Goal: Task Accomplishment & Management: Manage account settings

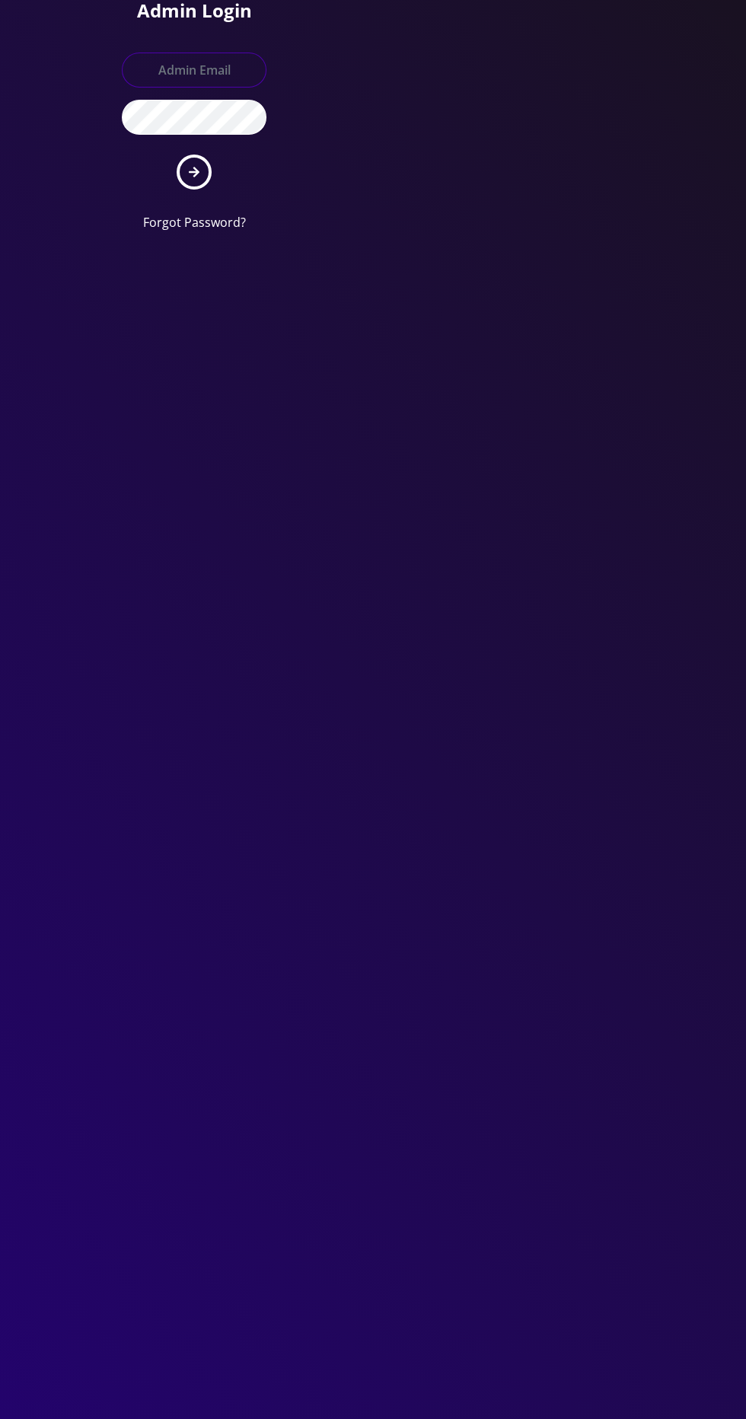
type input "[EMAIL_ADDRESS][DOMAIN_NAME]"
click at [177, 155] on button "submit" at bounding box center [194, 172] width 35 height 35
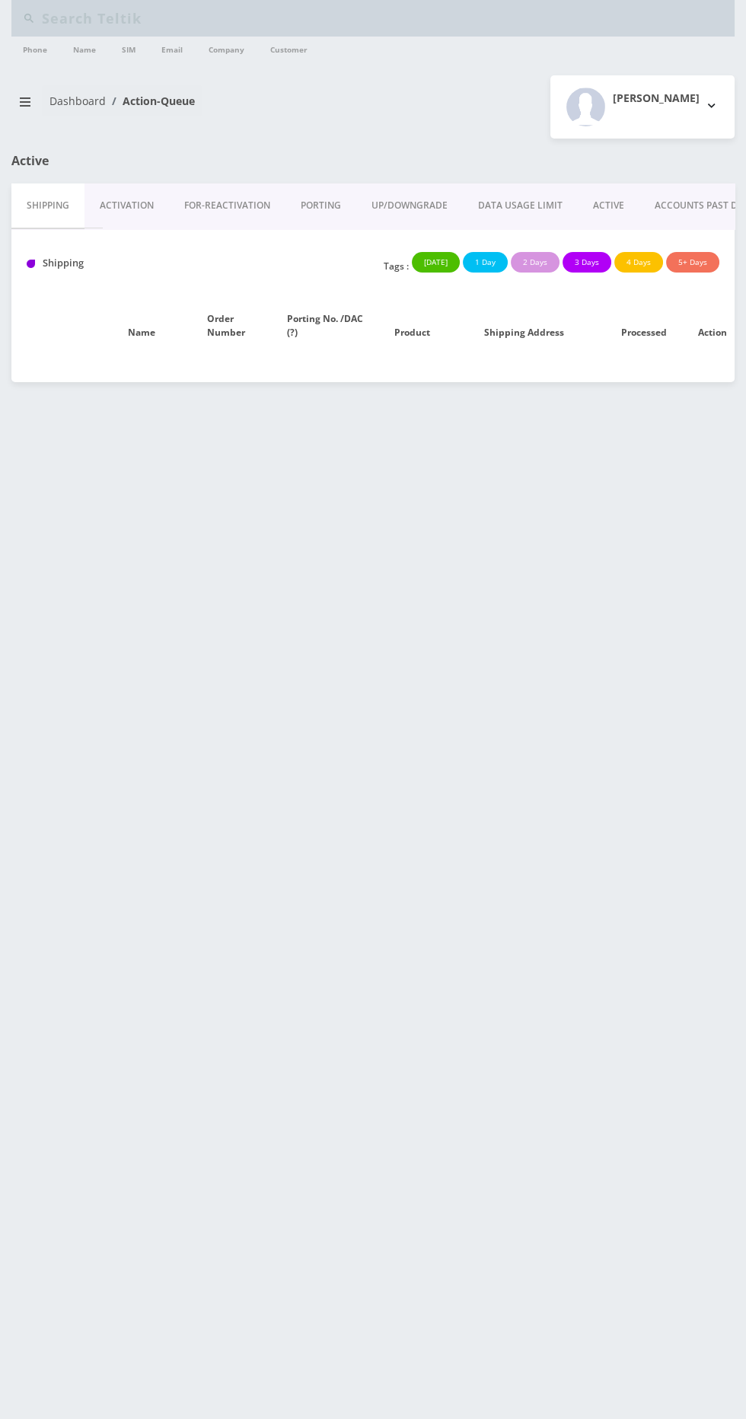
click at [605, 205] on link "ACTIVE" at bounding box center [609, 206] width 62 height 44
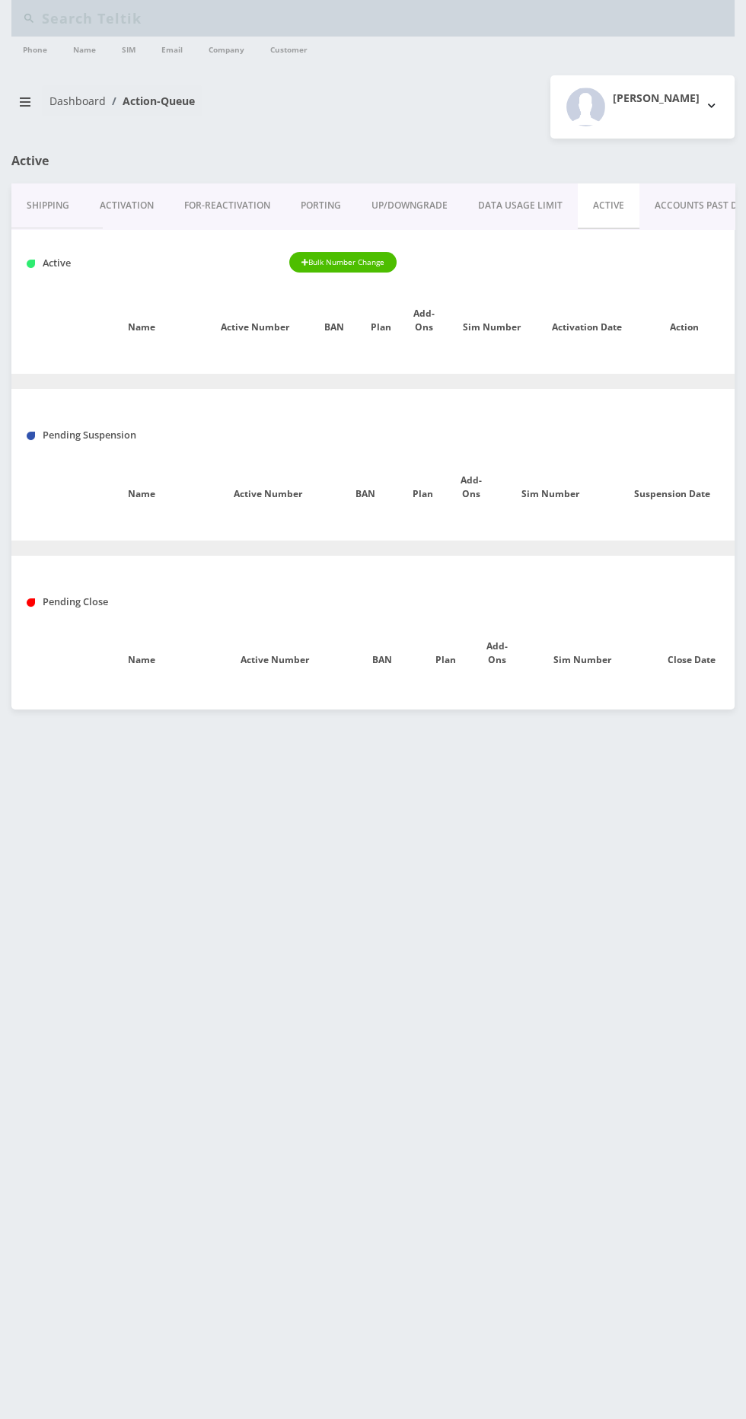
type input "mendelc12345@gmail.com"
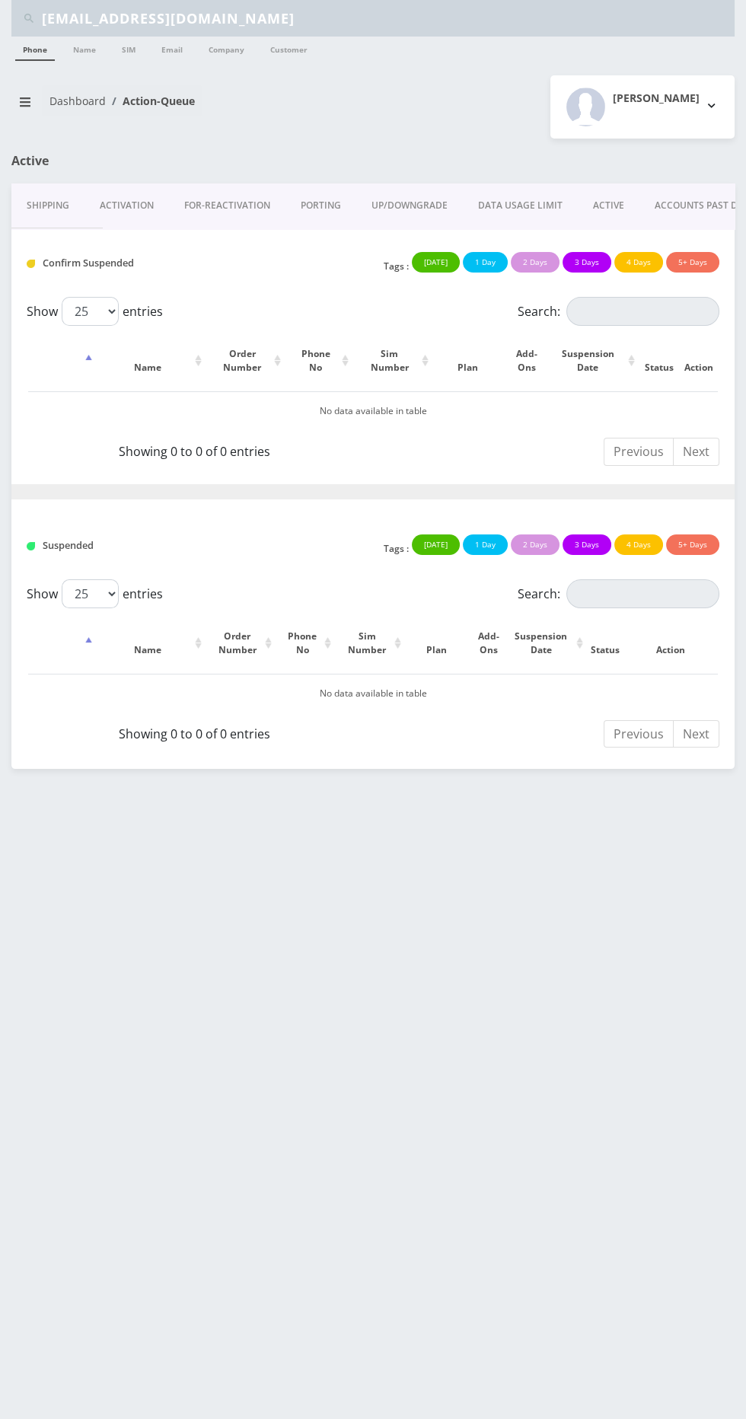
click at [327, 30] on input "mendelc12345@gmail.com" at bounding box center [386, 18] width 689 height 29
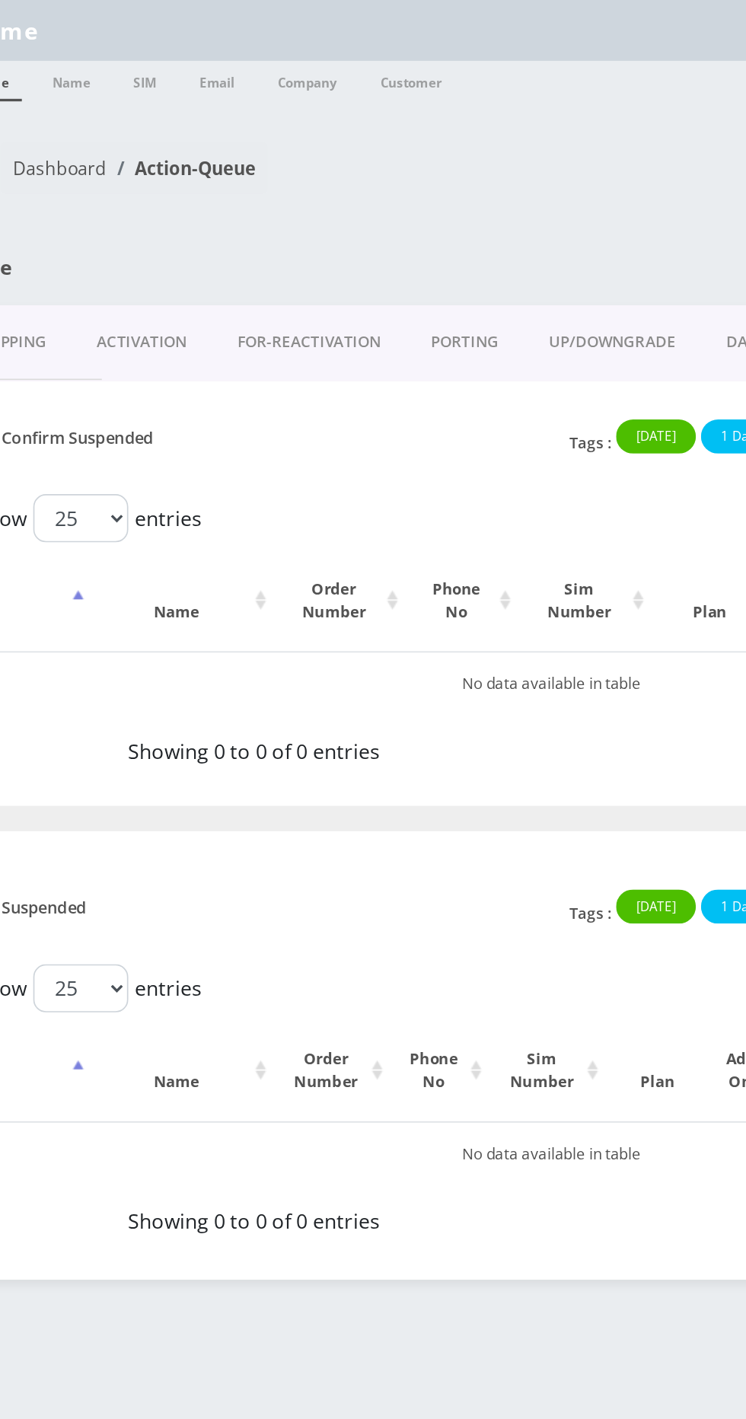
type input "m"
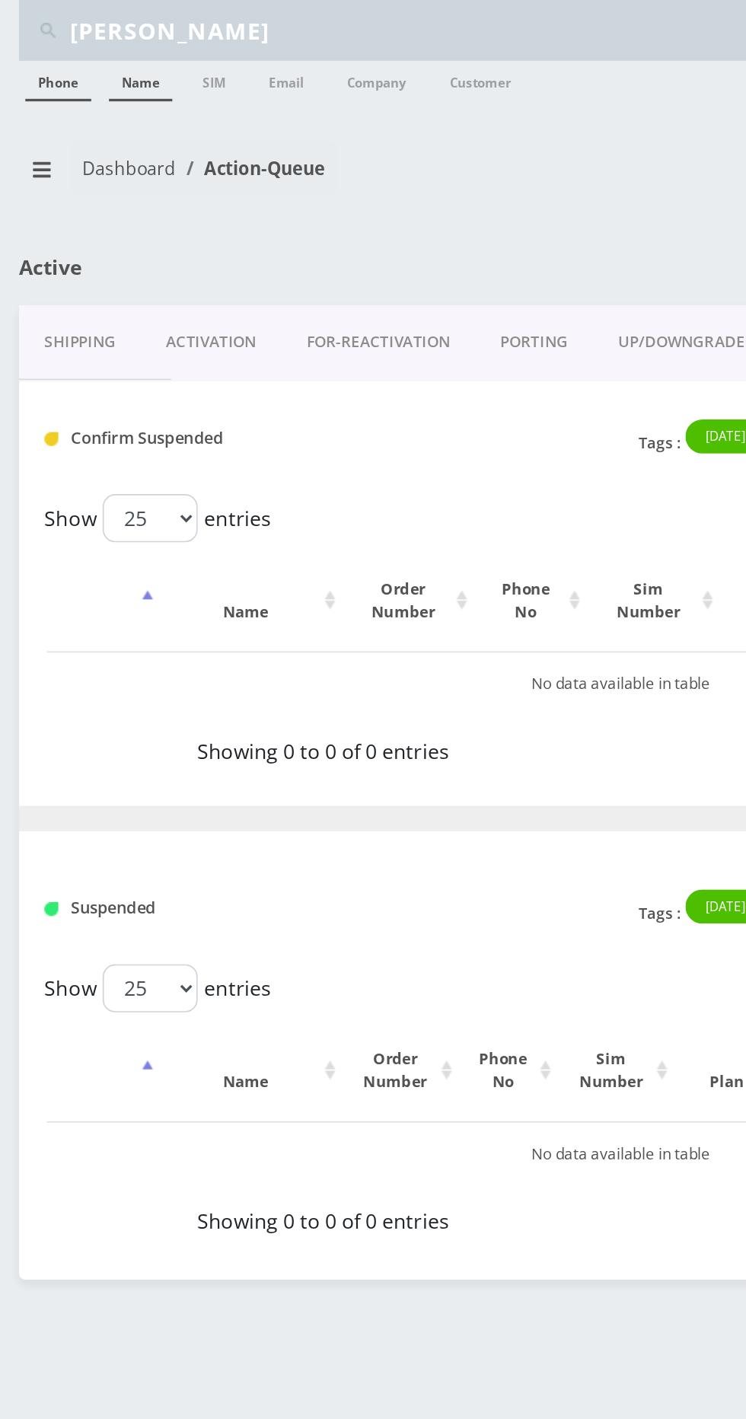
type input "[PERSON_NAME]"
click at [83, 50] on link "Name" at bounding box center [84, 49] width 38 height 24
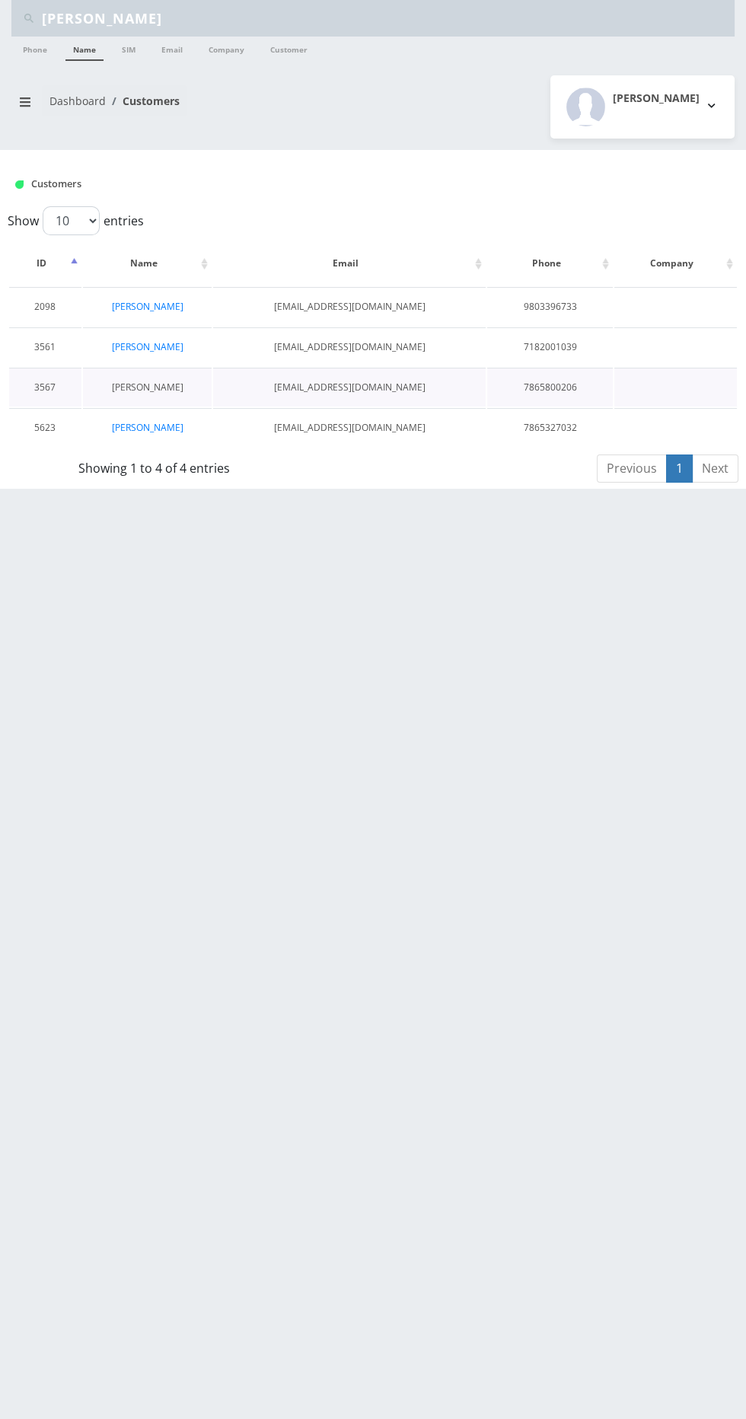
click at [148, 385] on link "Eli Weiss" at bounding box center [148, 387] width 72 height 13
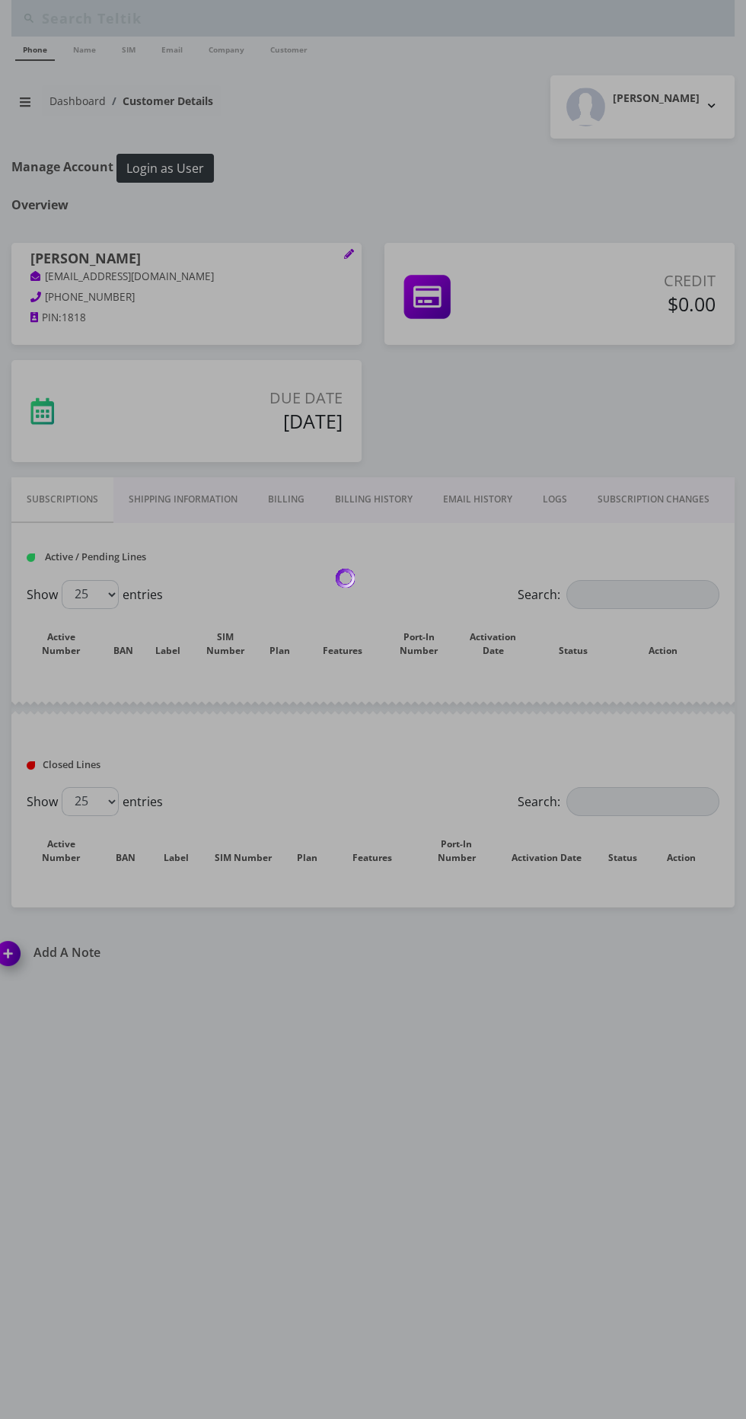
type input "[PERSON_NAME]"
click at [281, 501] on link "Billing" at bounding box center [286, 499] width 67 height 44
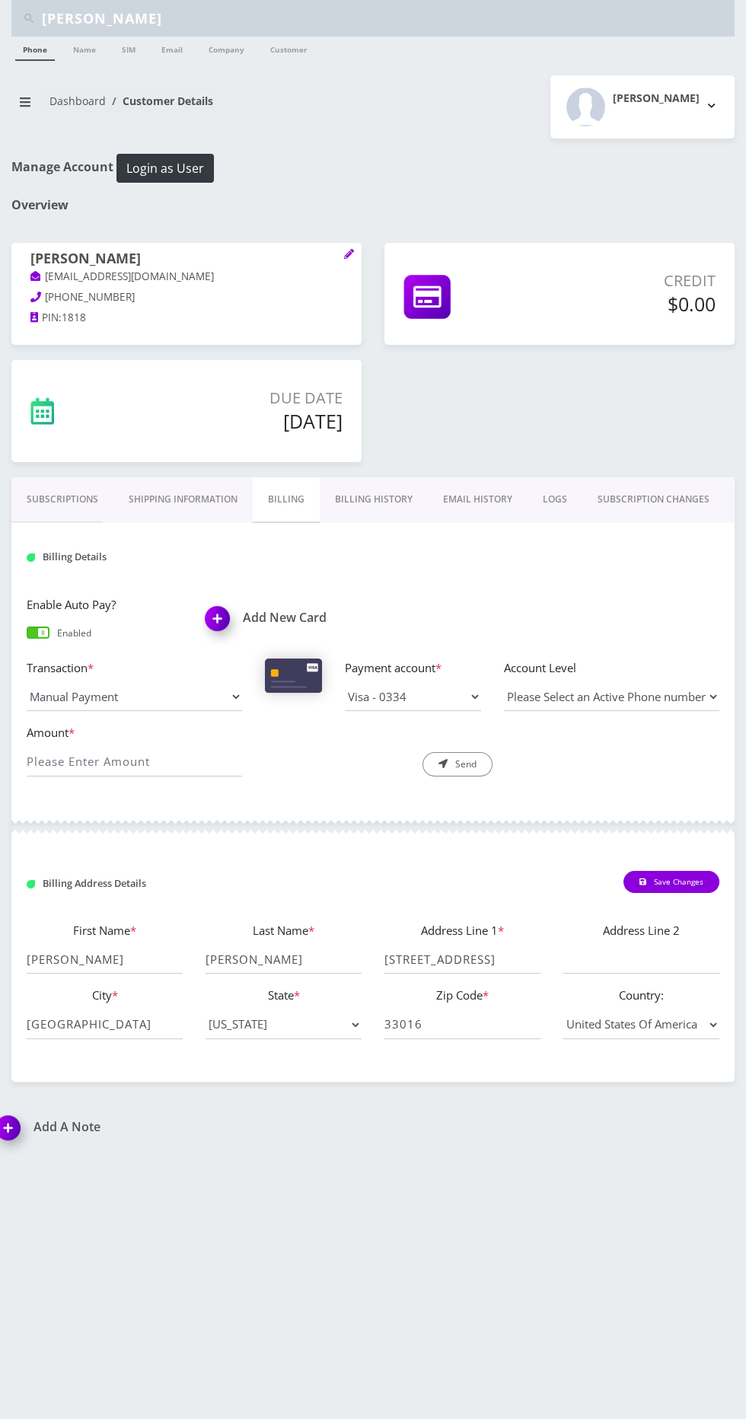
click at [376, 497] on link "Billing History" at bounding box center [374, 499] width 108 height 44
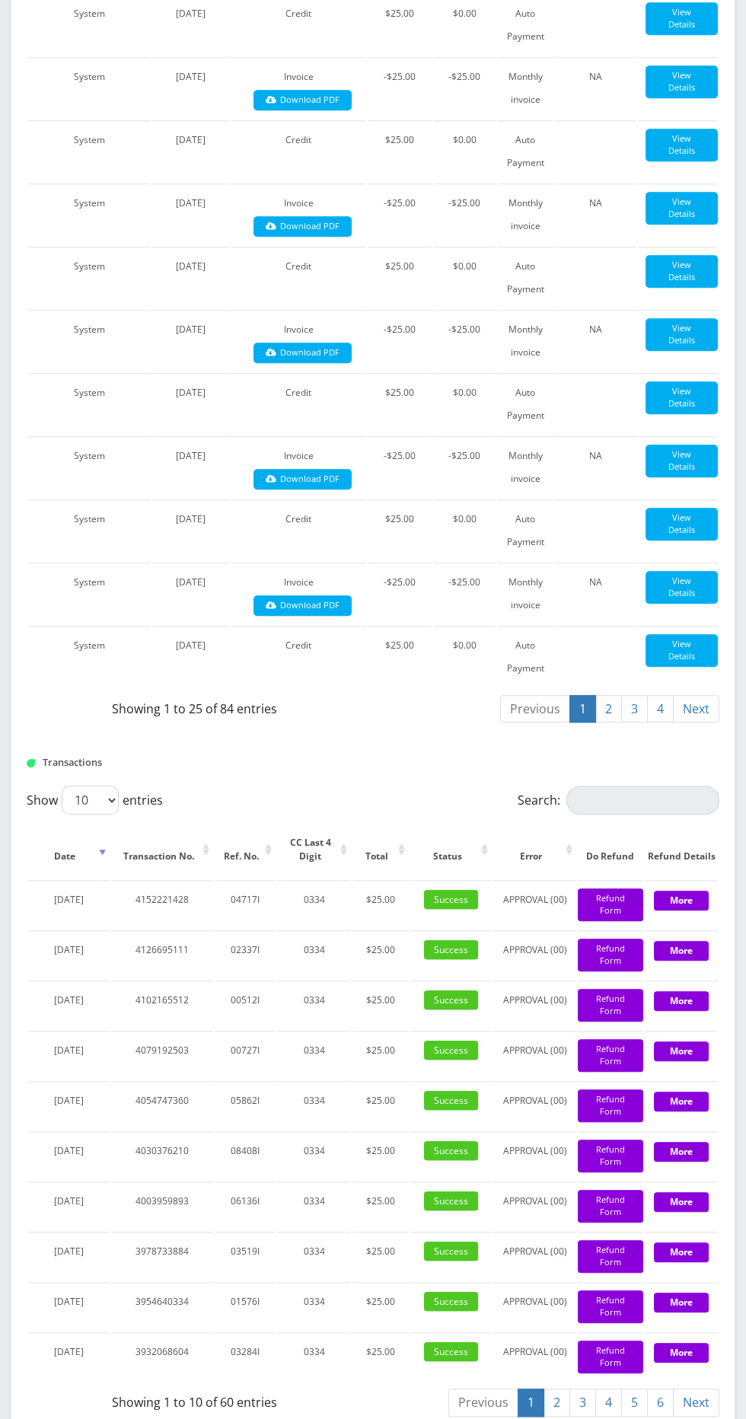
scroll to position [1566, 0]
click at [605, 1171] on button "Refund Form" at bounding box center [610, 1156] width 65 height 33
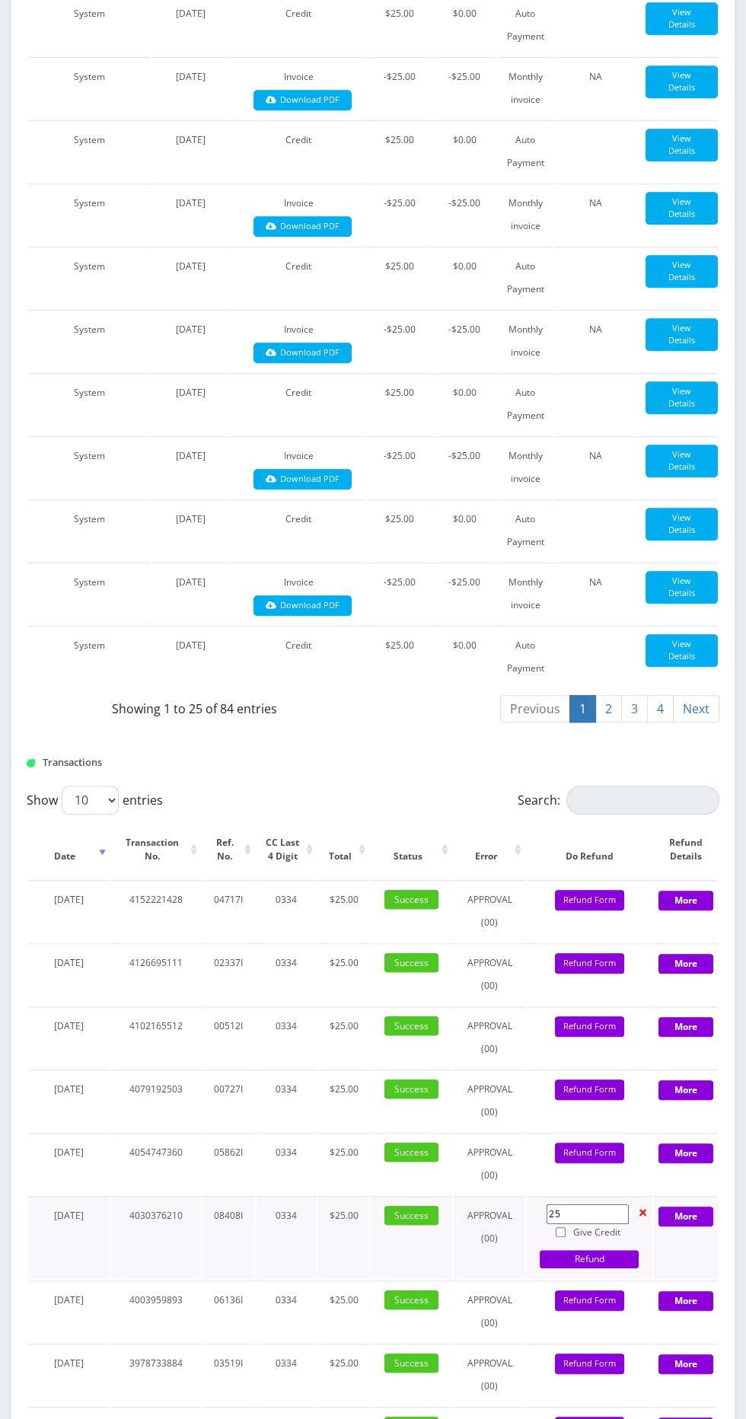
click at [558, 1228] on input "Give Credit" at bounding box center [561, 1233] width 10 height 10
checkbox input "true"
click at [595, 1250] on link "Refund" at bounding box center [589, 1259] width 99 height 18
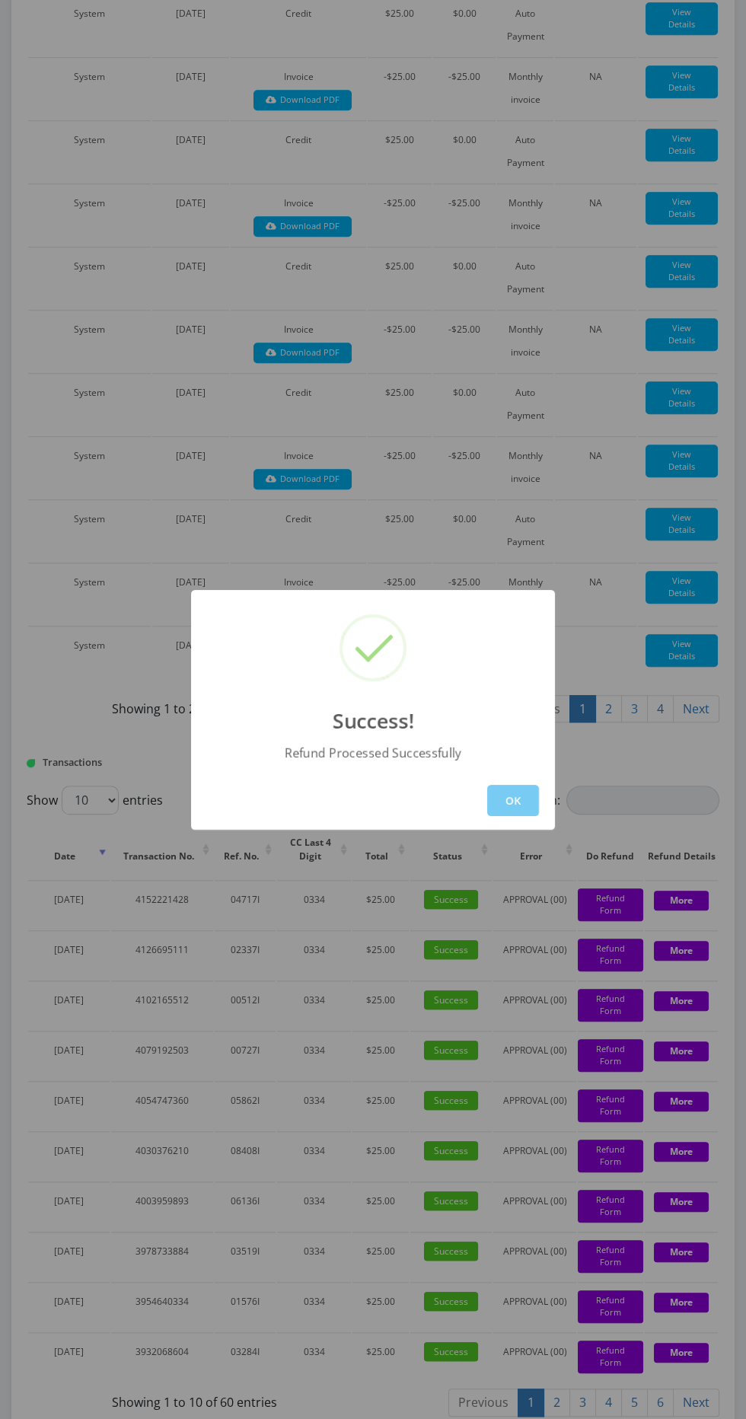
click at [512, 816] on button "OK" at bounding box center [513, 800] width 52 height 31
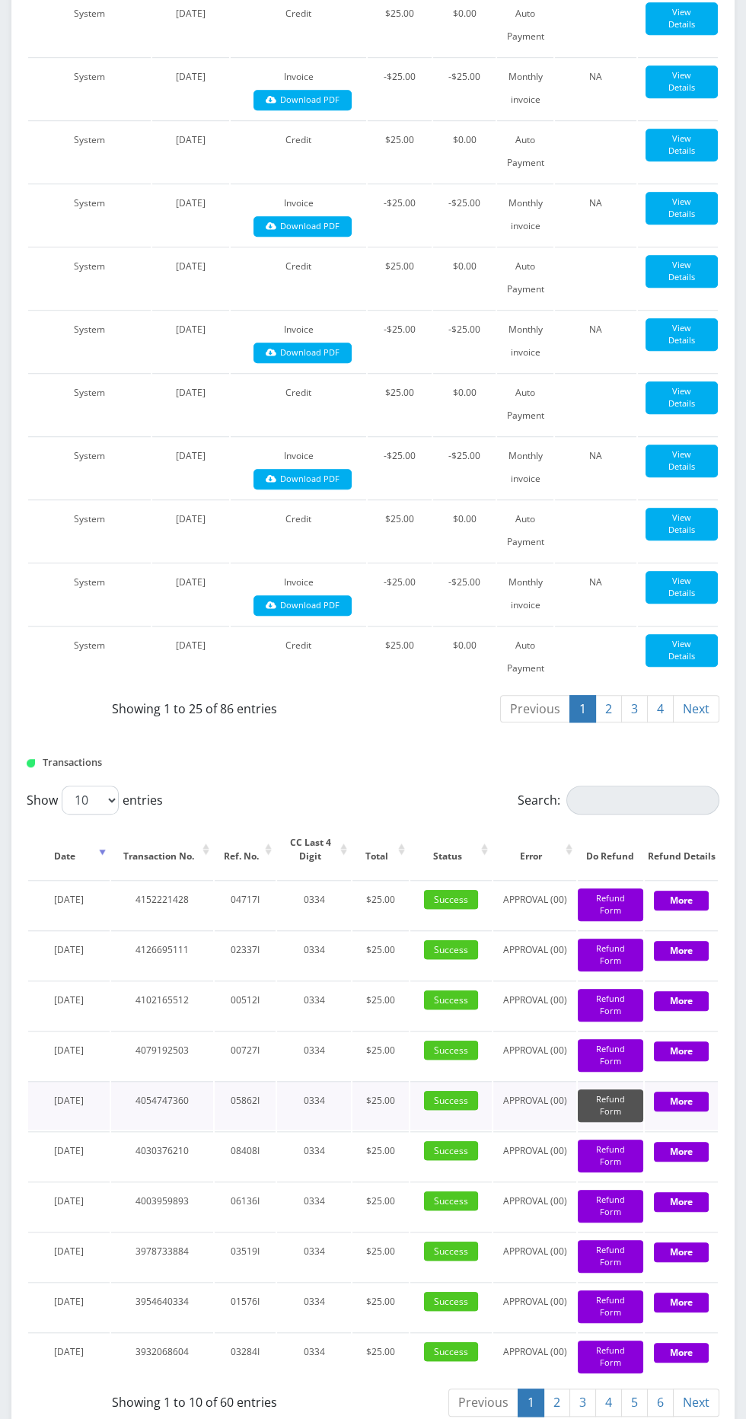
click at [606, 1119] on button "Refund Form" at bounding box center [610, 1106] width 65 height 33
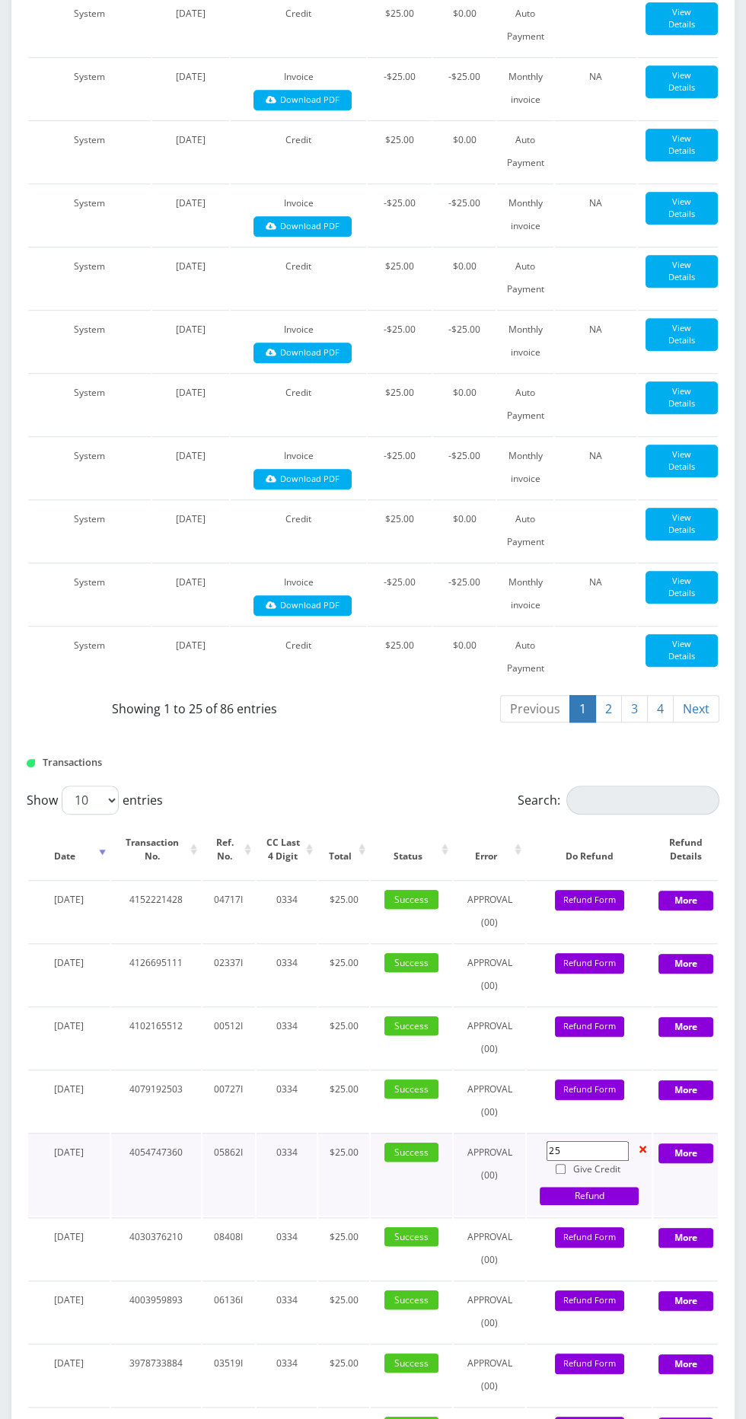
click at [560, 1164] on input "Give Credit" at bounding box center [561, 1169] width 10 height 10
checkbox input "true"
click at [589, 1187] on link "Refund" at bounding box center [589, 1196] width 99 height 18
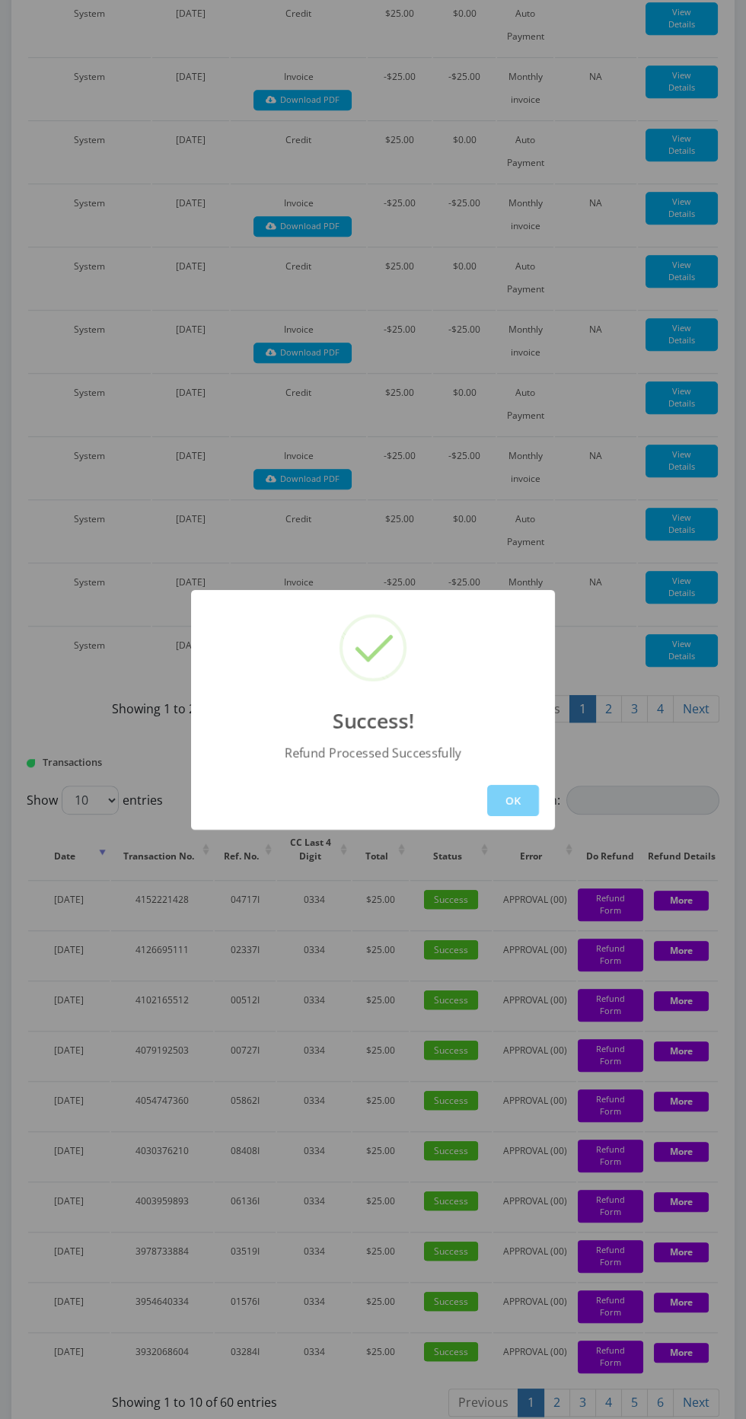
click at [506, 816] on button "OK" at bounding box center [513, 800] width 52 height 31
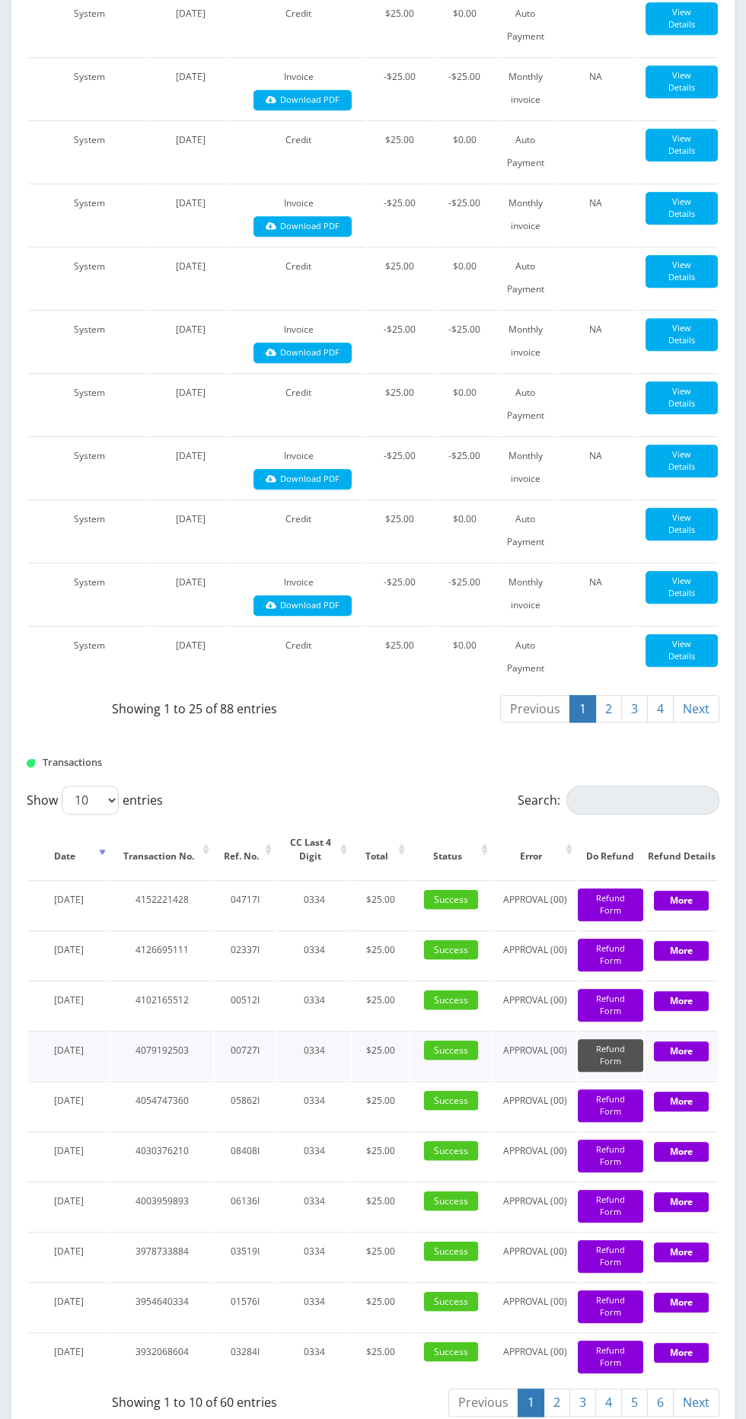
click at [605, 1068] on button "Refund Form" at bounding box center [610, 1055] width 65 height 33
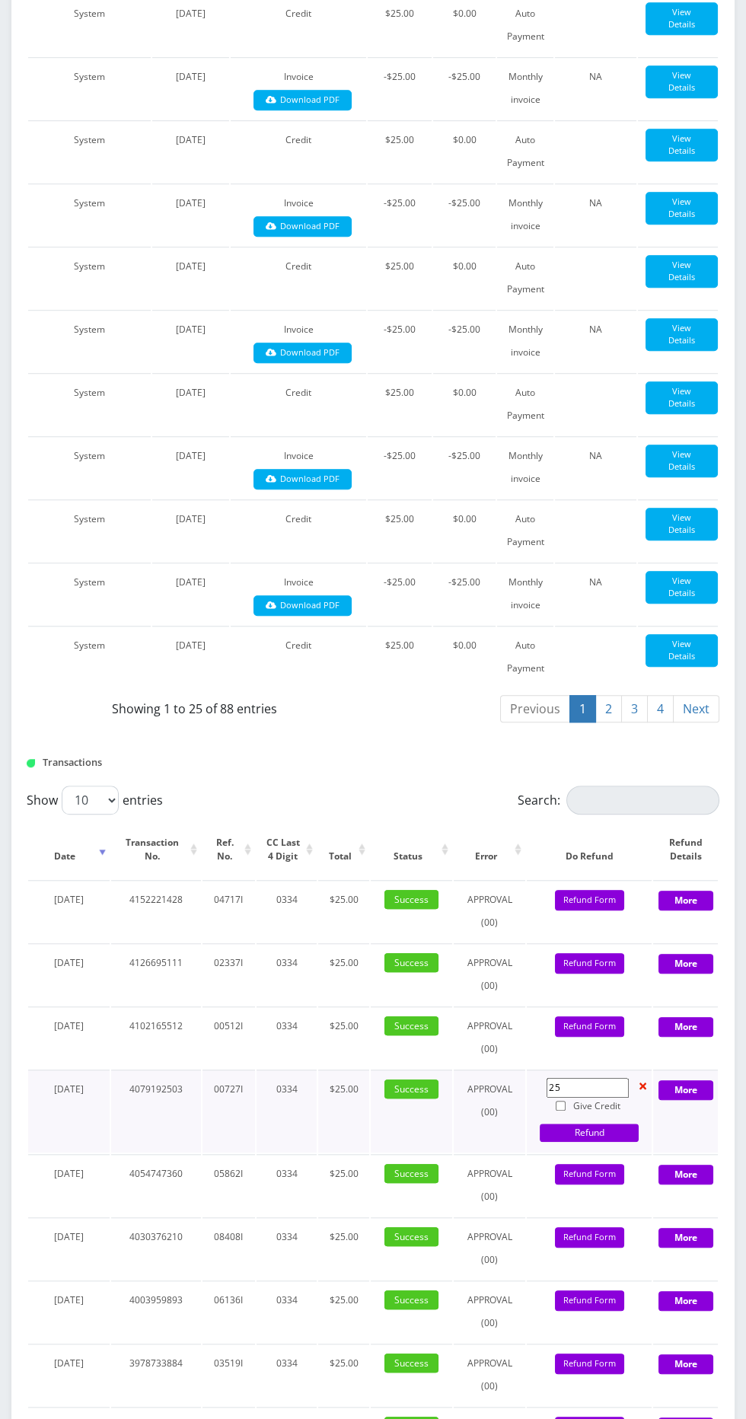
click at [557, 1124] on link "Refund" at bounding box center [589, 1133] width 99 height 18
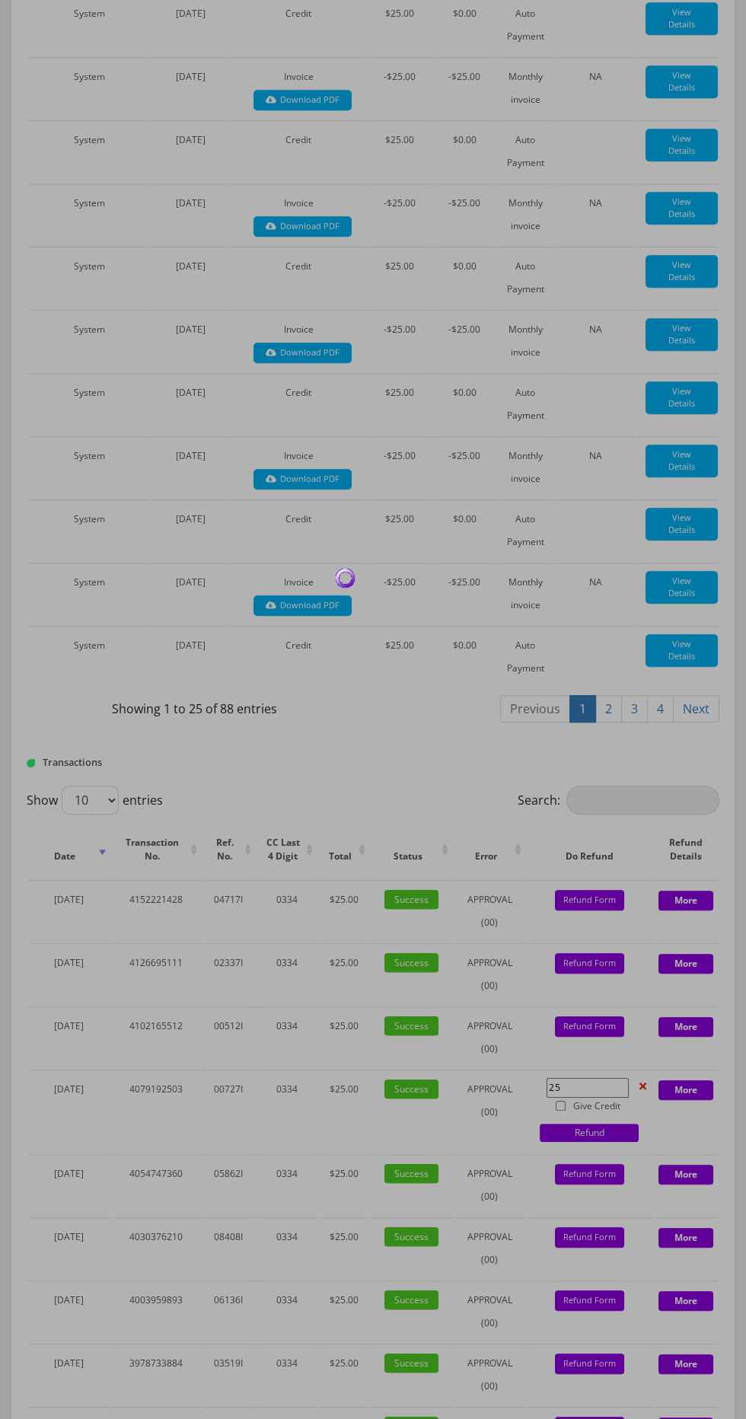
click at [548, 1094] on div at bounding box center [373, 709] width 746 height 1419
click at [556, 1100] on div at bounding box center [373, 709] width 746 height 1419
click at [564, 1103] on div at bounding box center [373, 709] width 746 height 1419
click at [556, 1106] on td "25 Give Credit Refund Refund Form" at bounding box center [589, 1111] width 125 height 83
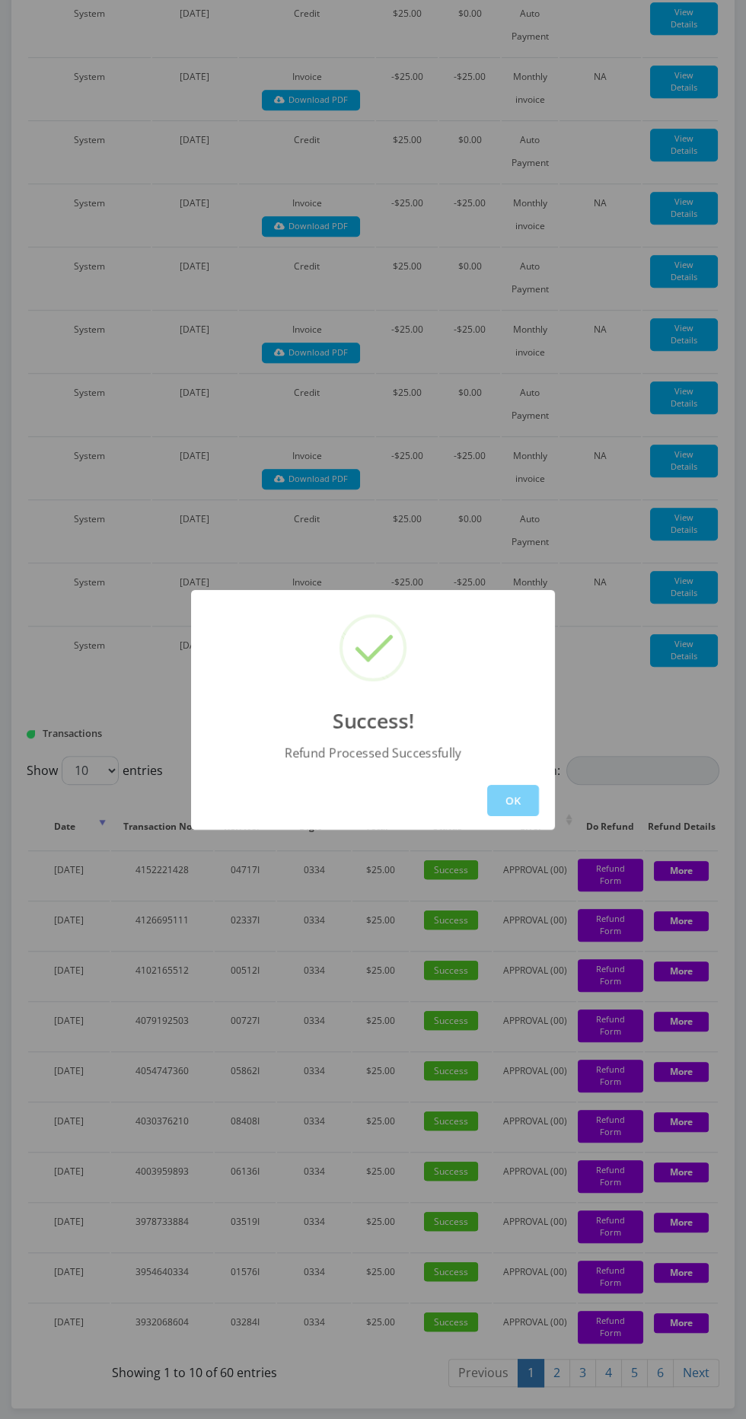
scroll to position [1537, 0]
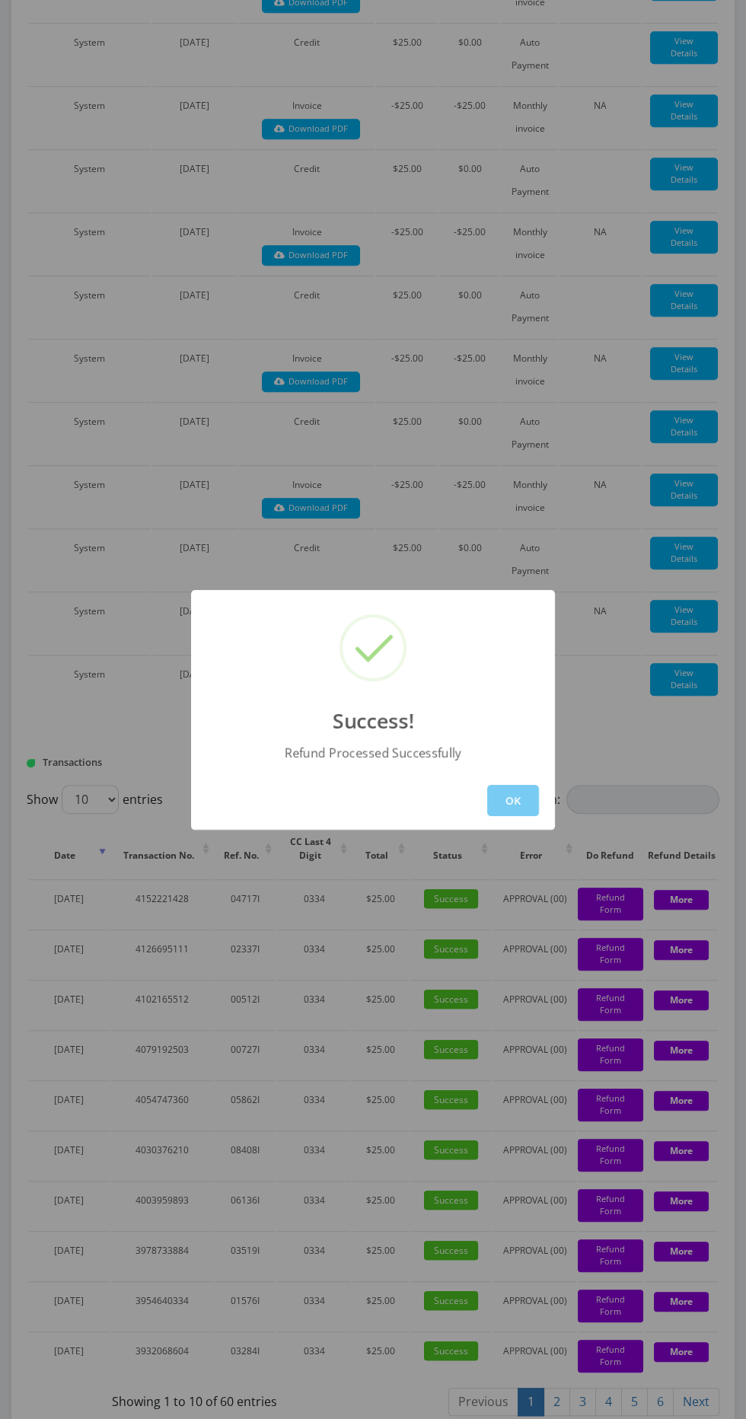
click at [512, 816] on button "OK" at bounding box center [513, 800] width 52 height 31
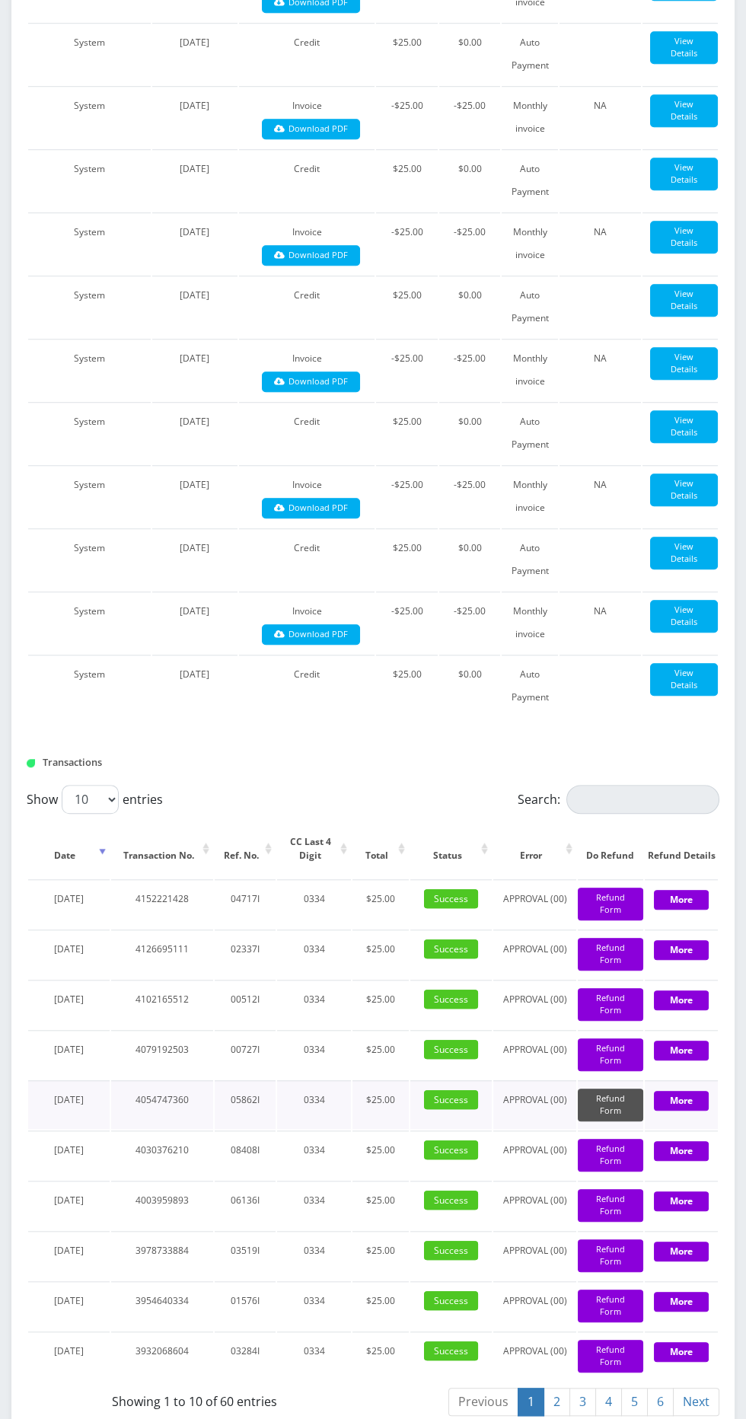
click at [599, 1120] on button "Refund Form" at bounding box center [610, 1105] width 65 height 33
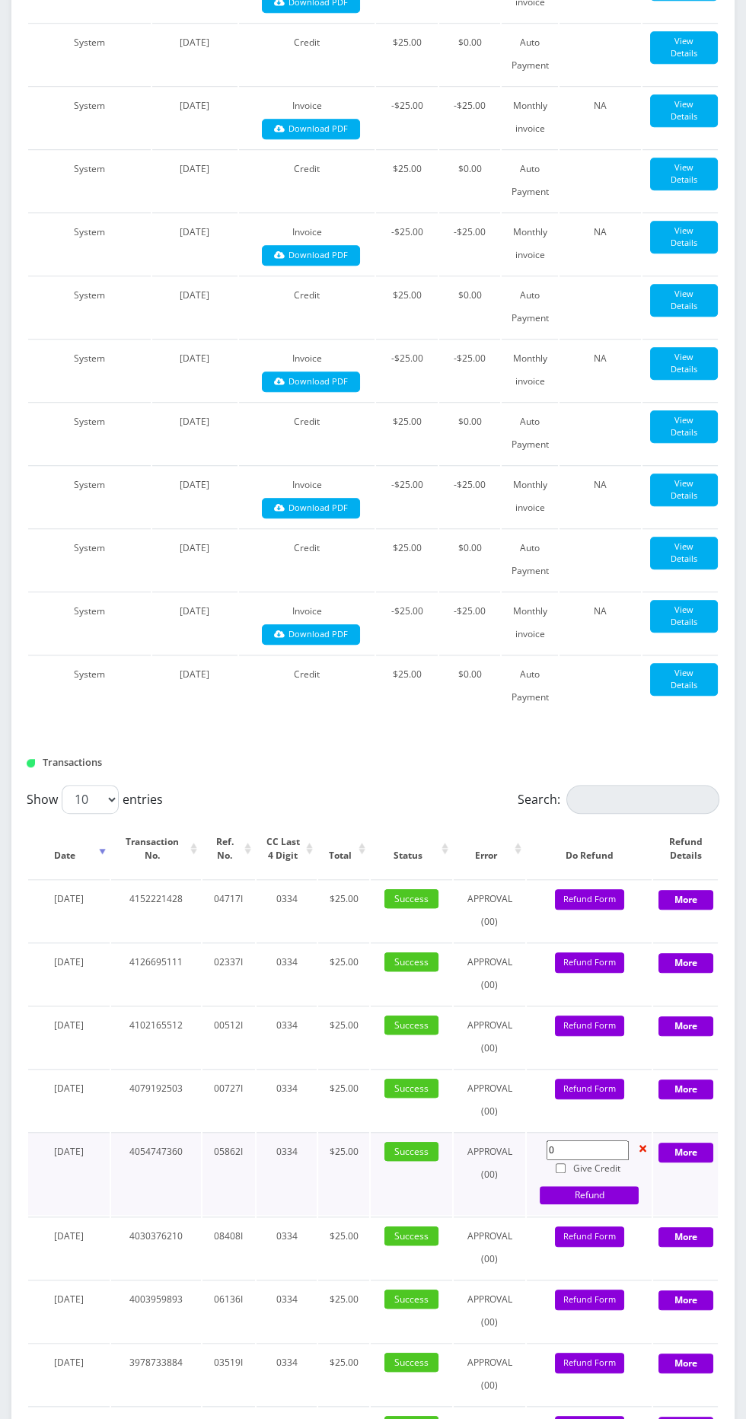
click at [560, 1164] on input "Give Credit" at bounding box center [561, 1169] width 10 height 10
checkbox input "true"
click at [582, 1144] on input "0" at bounding box center [588, 1151] width 82 height 20
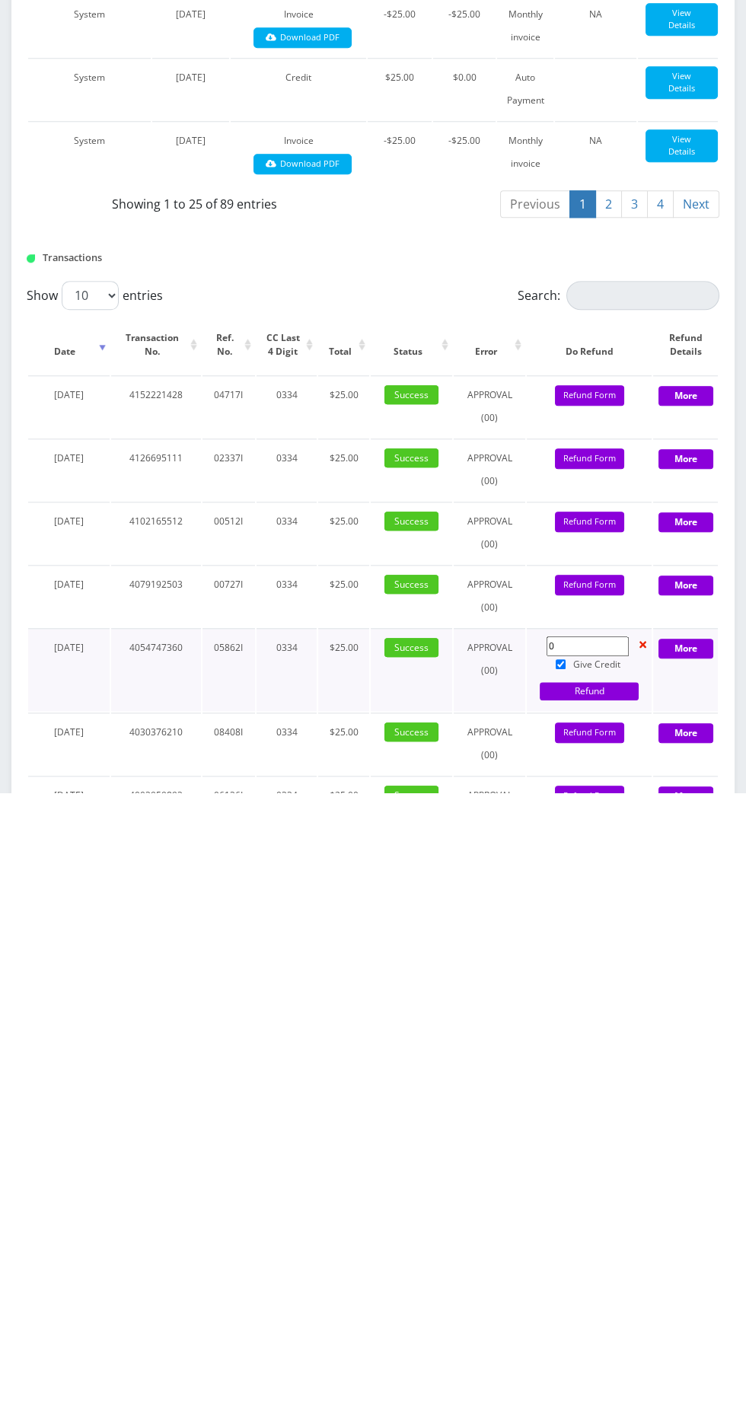
scroll to position [1444, 0]
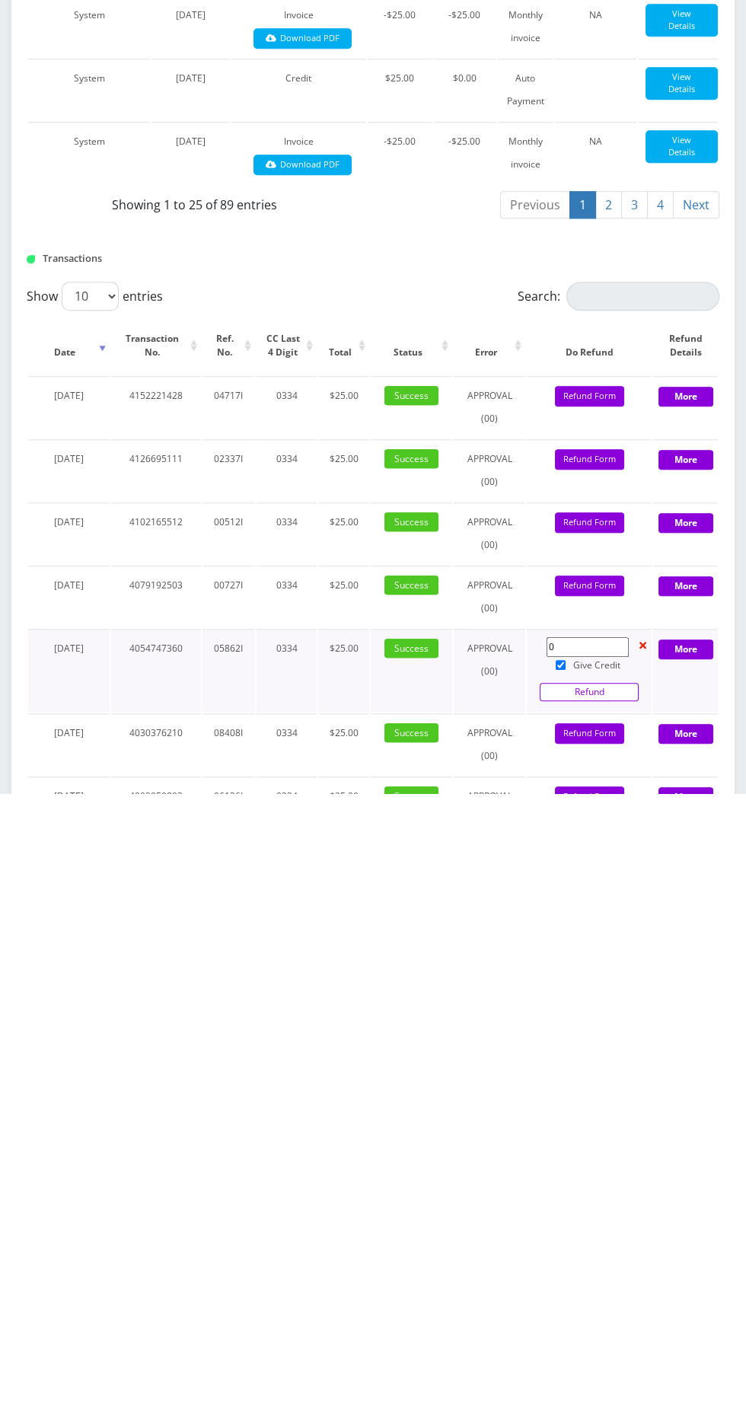
click at [608, 1309] on link "Refund" at bounding box center [589, 1318] width 99 height 18
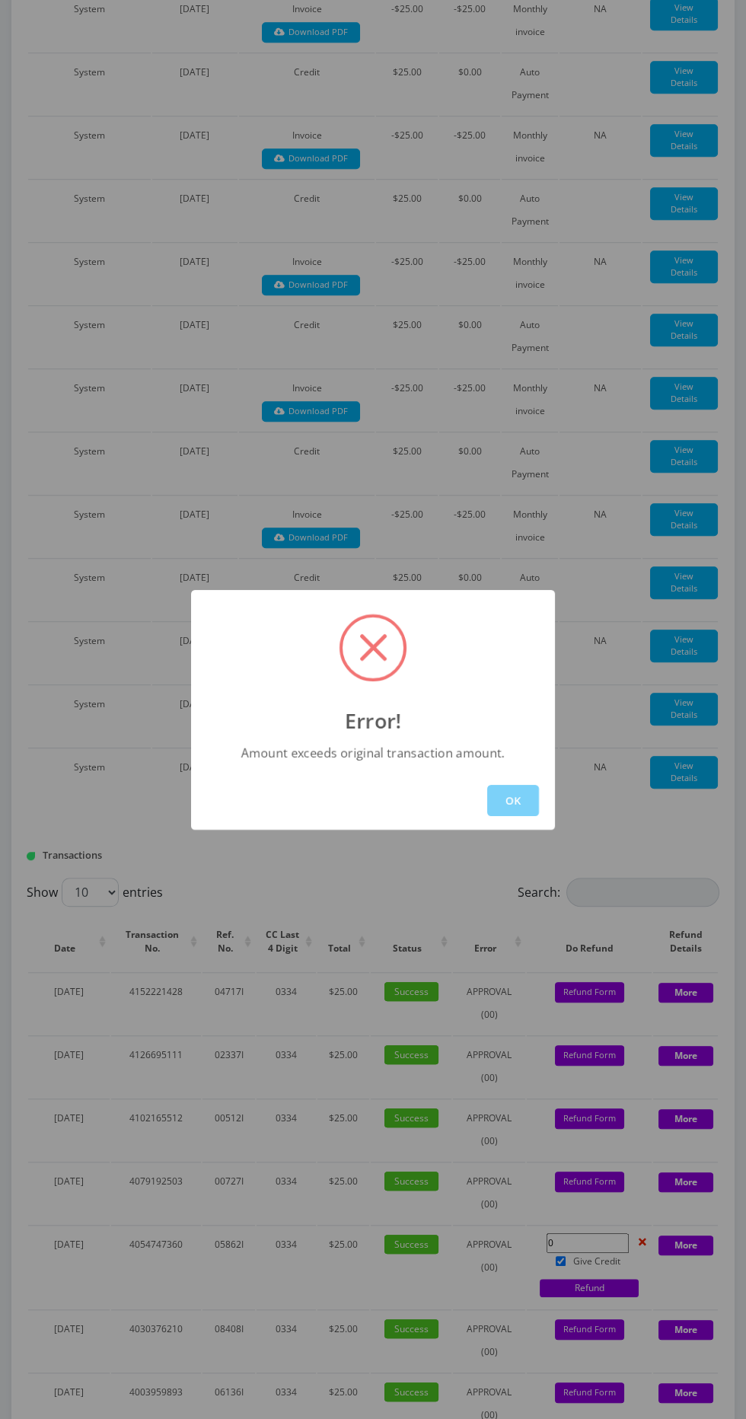
click at [512, 800] on button "OK" at bounding box center [513, 800] width 52 height 31
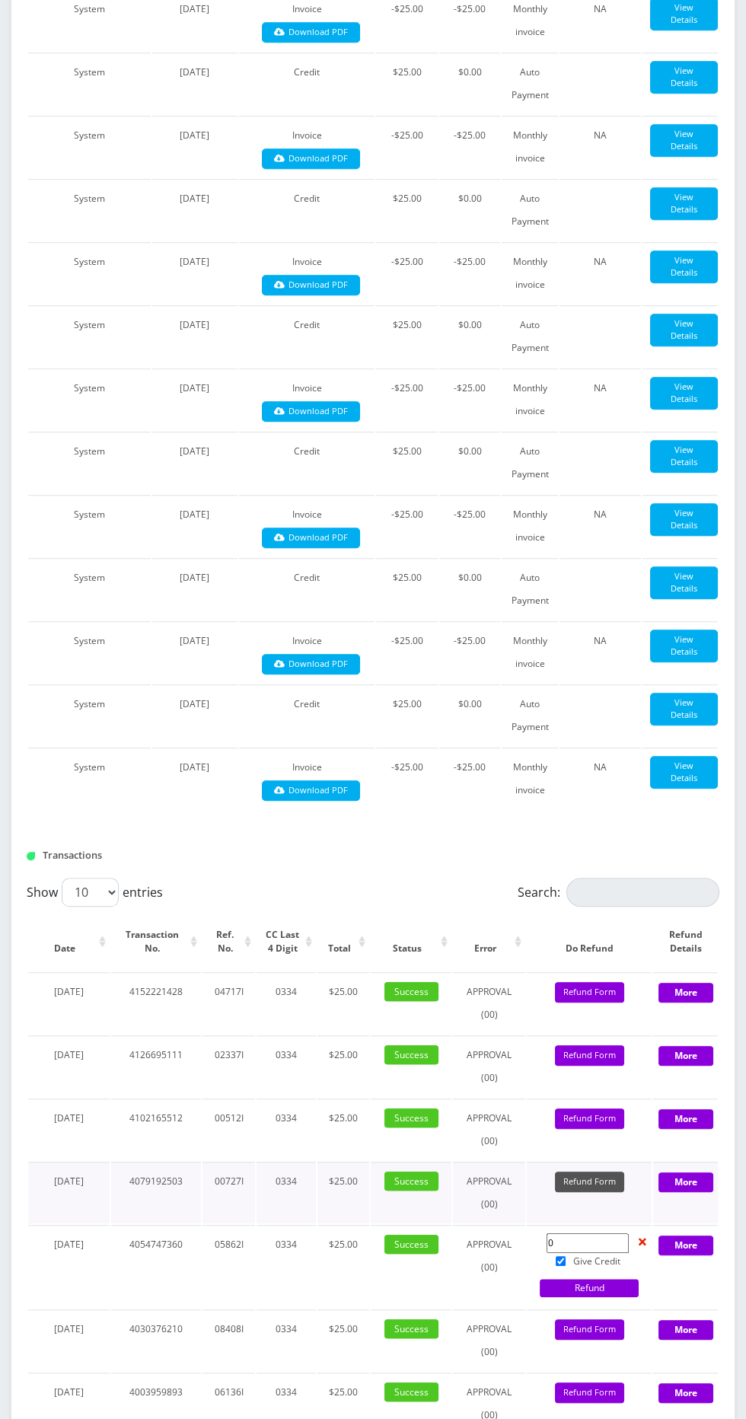
click at [592, 1172] on button "Refund Form" at bounding box center [589, 1182] width 69 height 21
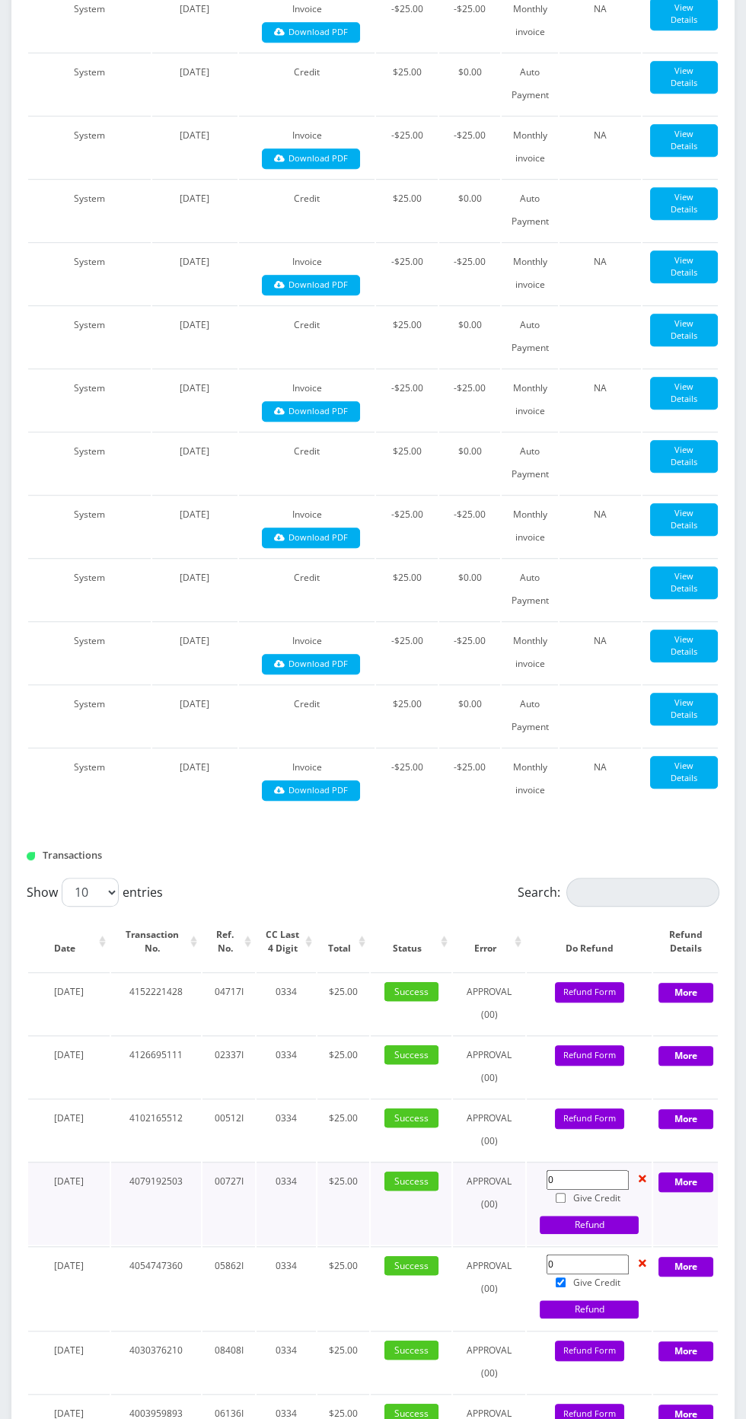
click at [560, 1193] on input "Give Credit" at bounding box center [561, 1198] width 10 height 10
checkbox input "true"
click at [592, 1113] on button "Refund Form" at bounding box center [589, 1119] width 69 height 21
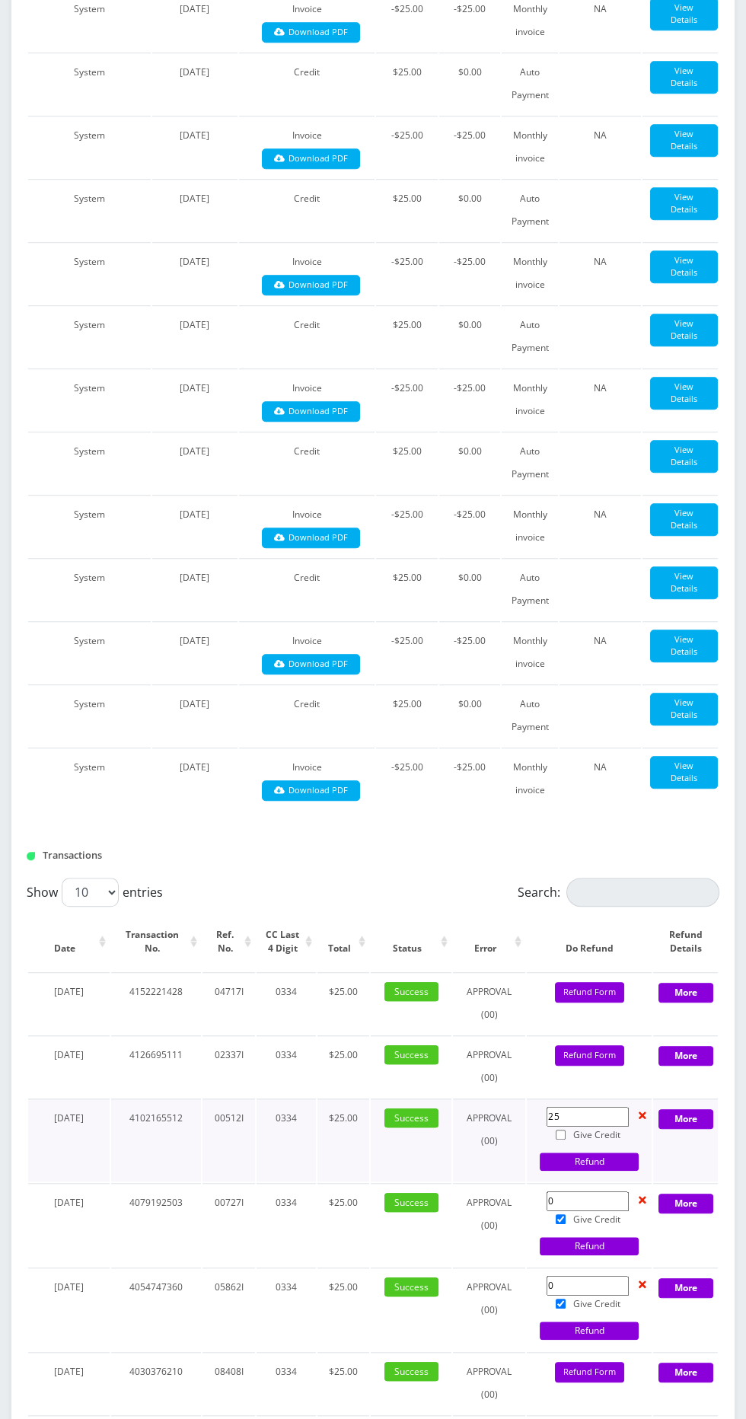
click at [560, 1130] on input "Give Credit" at bounding box center [561, 1135] width 10 height 10
checkbox input "true"
click at [560, 1215] on input "Give Credit" at bounding box center [561, 1220] width 10 height 10
checkbox input "false"
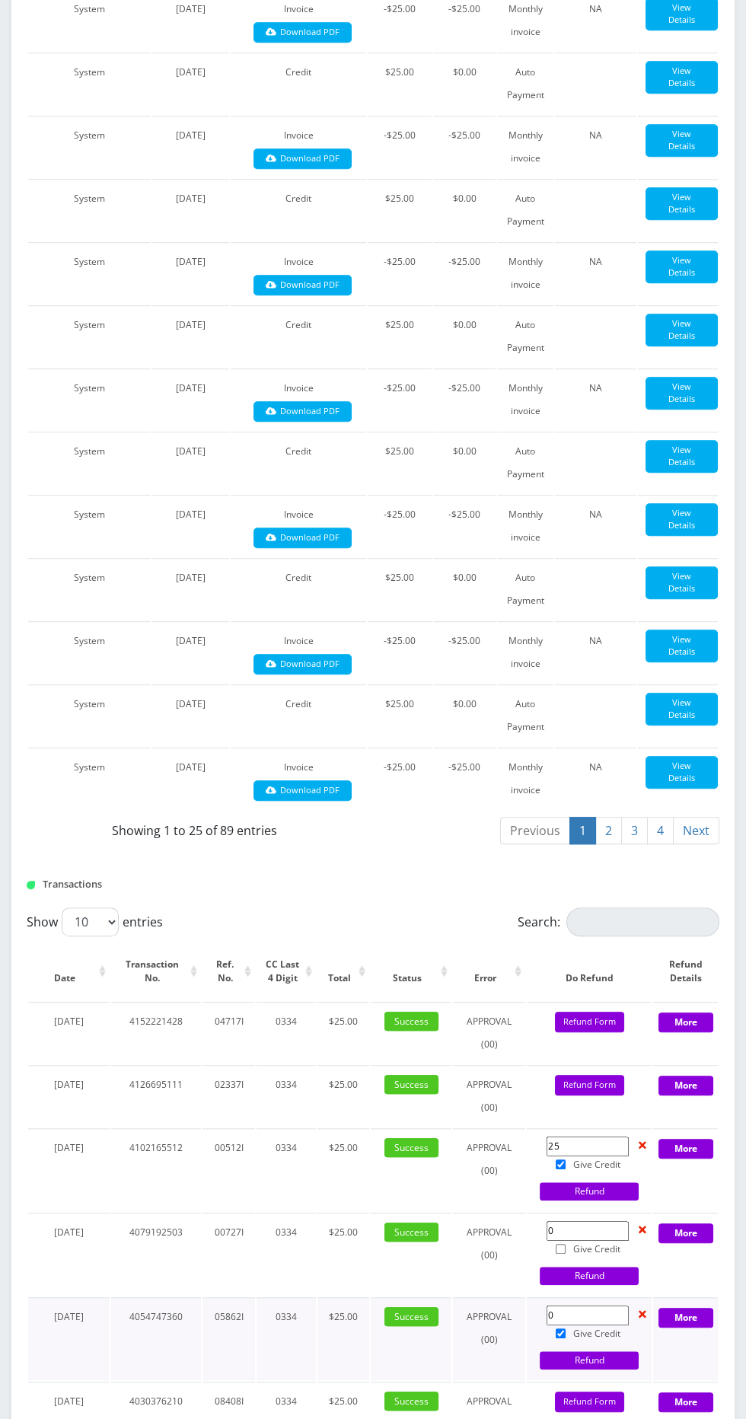
click at [566, 1306] on input "0" at bounding box center [588, 1316] width 82 height 20
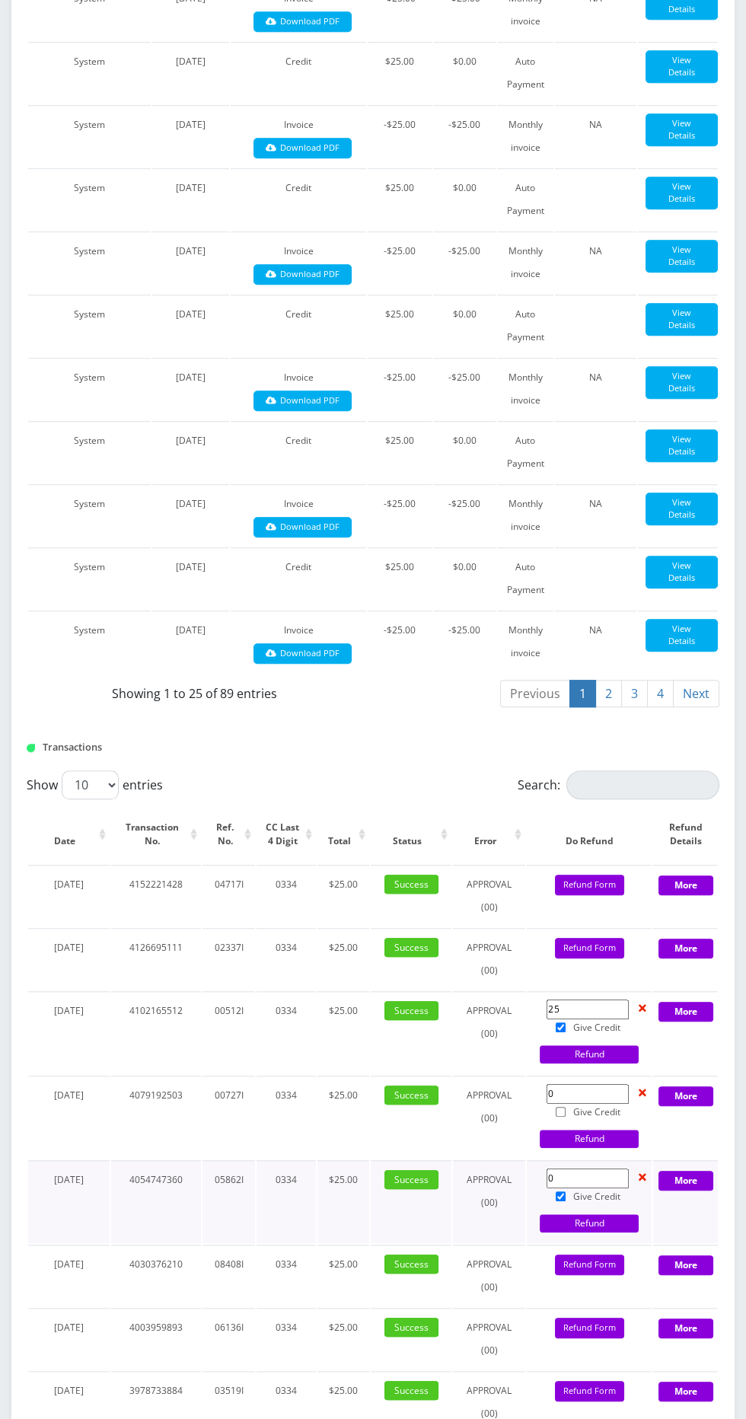
scroll to position [1805, 0]
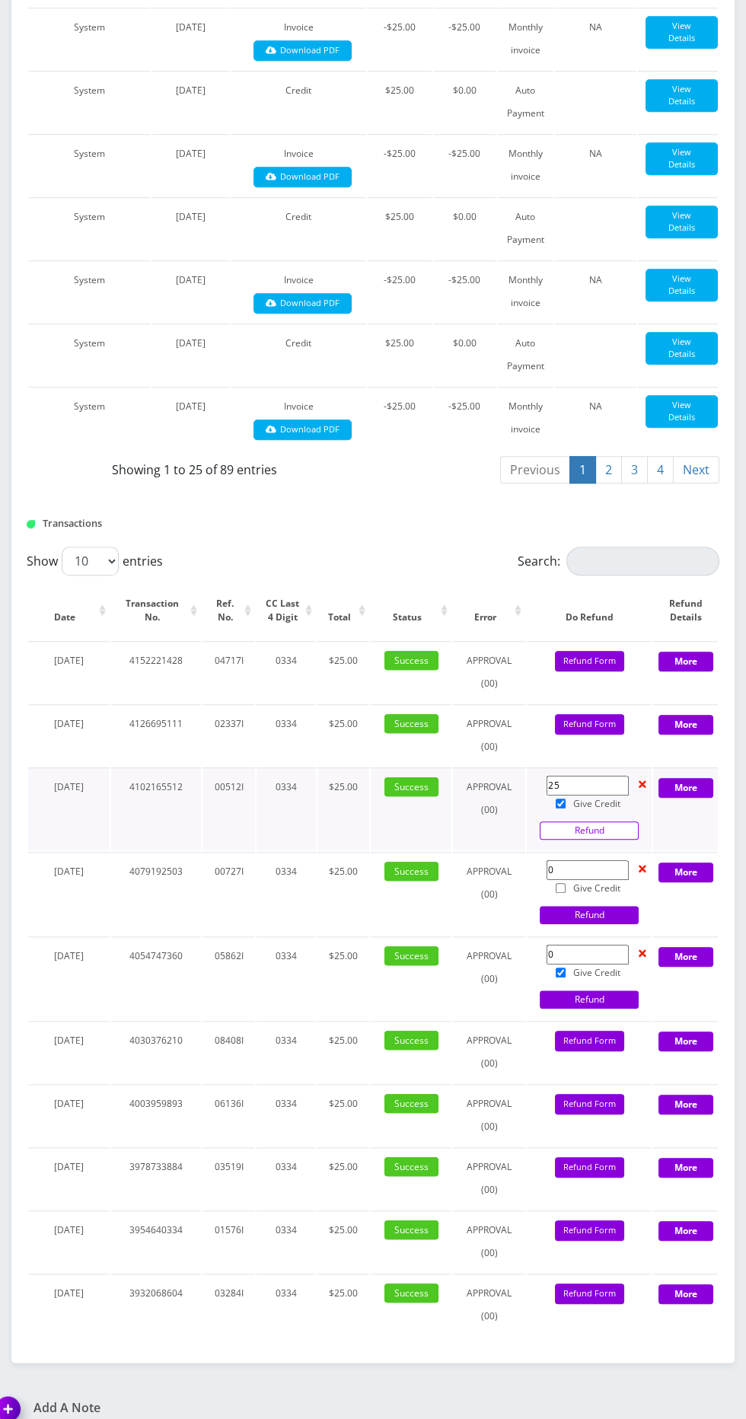
click at [594, 823] on link "Refund" at bounding box center [589, 831] width 99 height 18
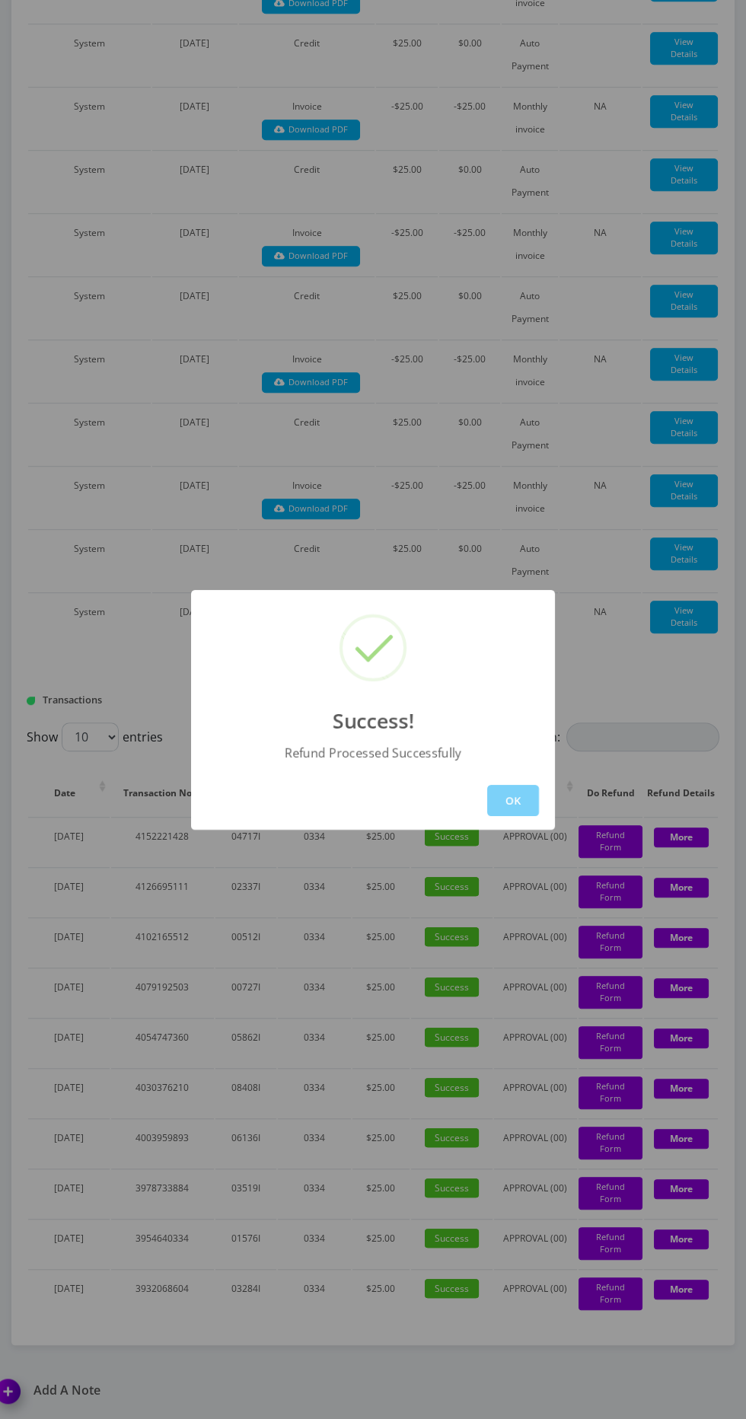
scroll to position [1704, 0]
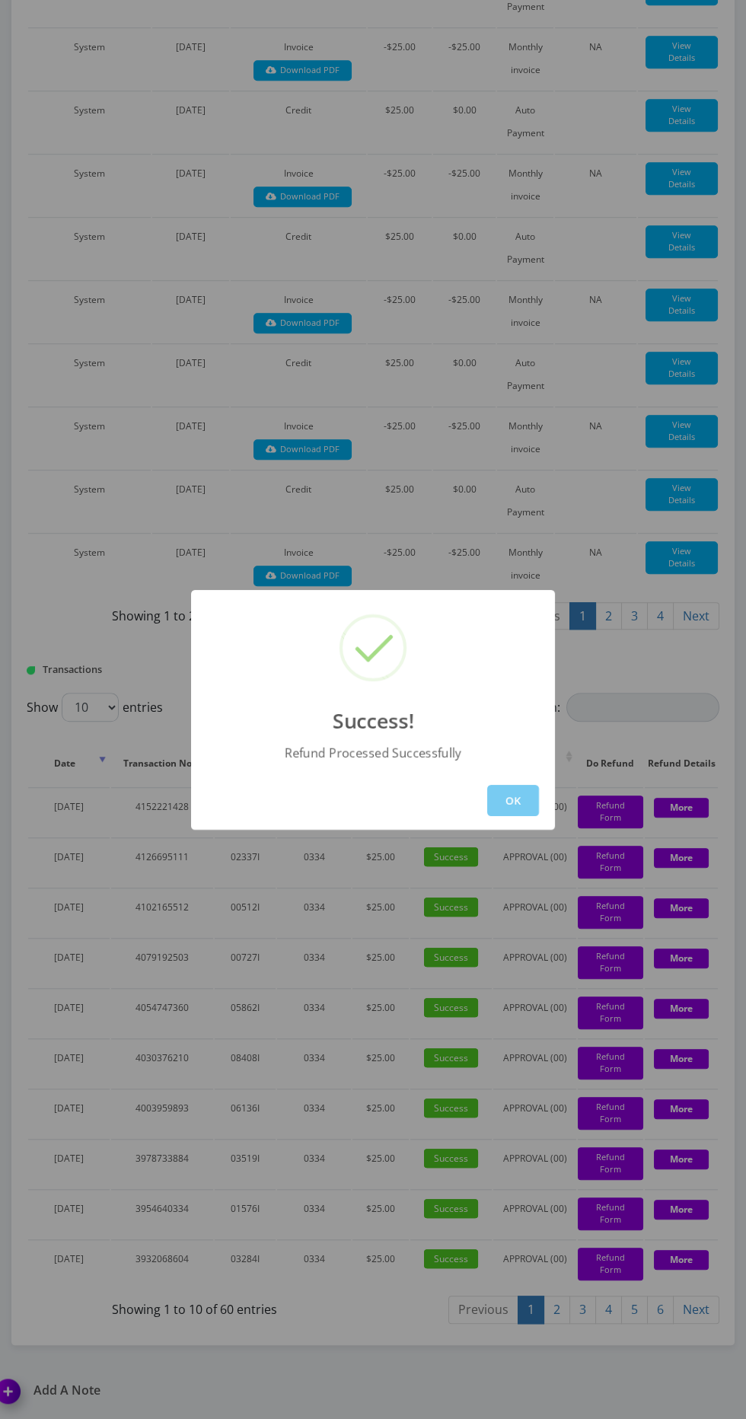
click at [509, 801] on button "OK" at bounding box center [513, 800] width 52 height 31
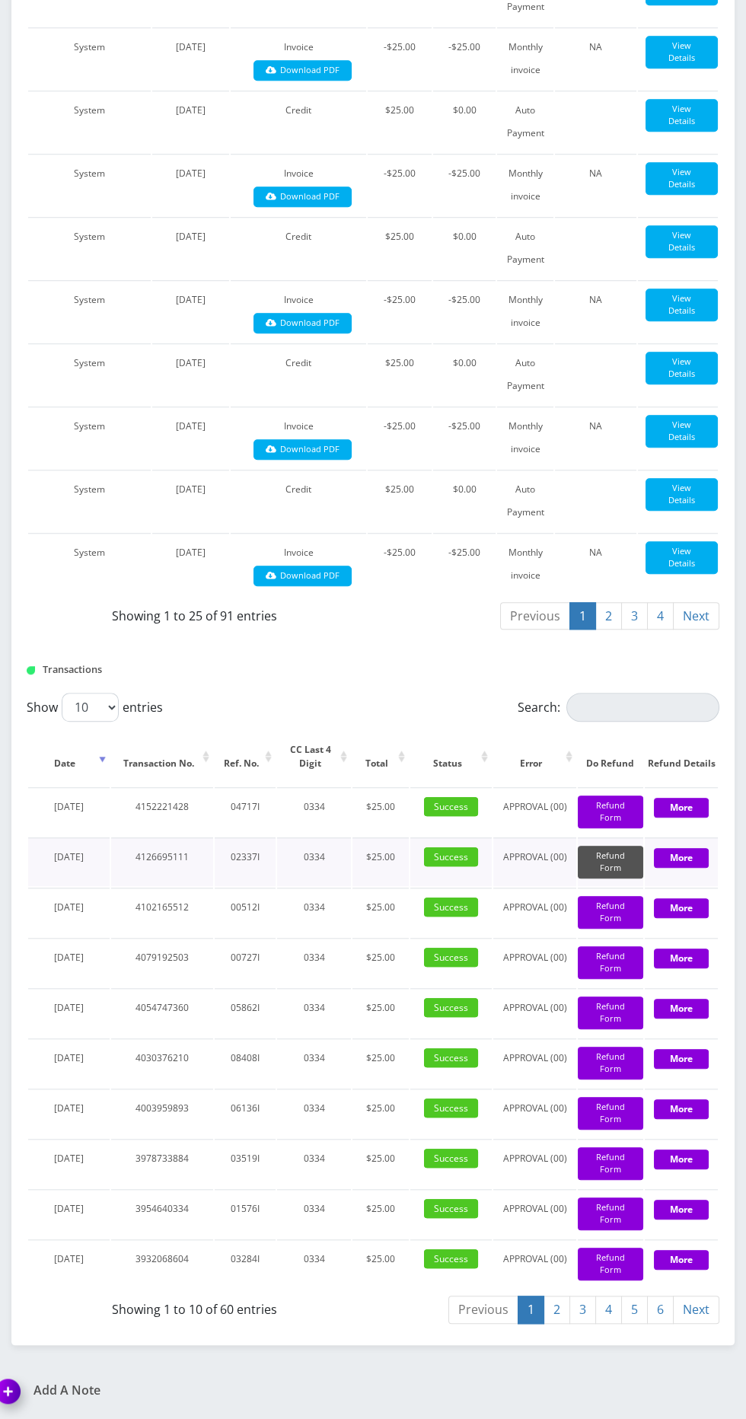
click at [609, 846] on button "Refund Form" at bounding box center [610, 862] width 65 height 33
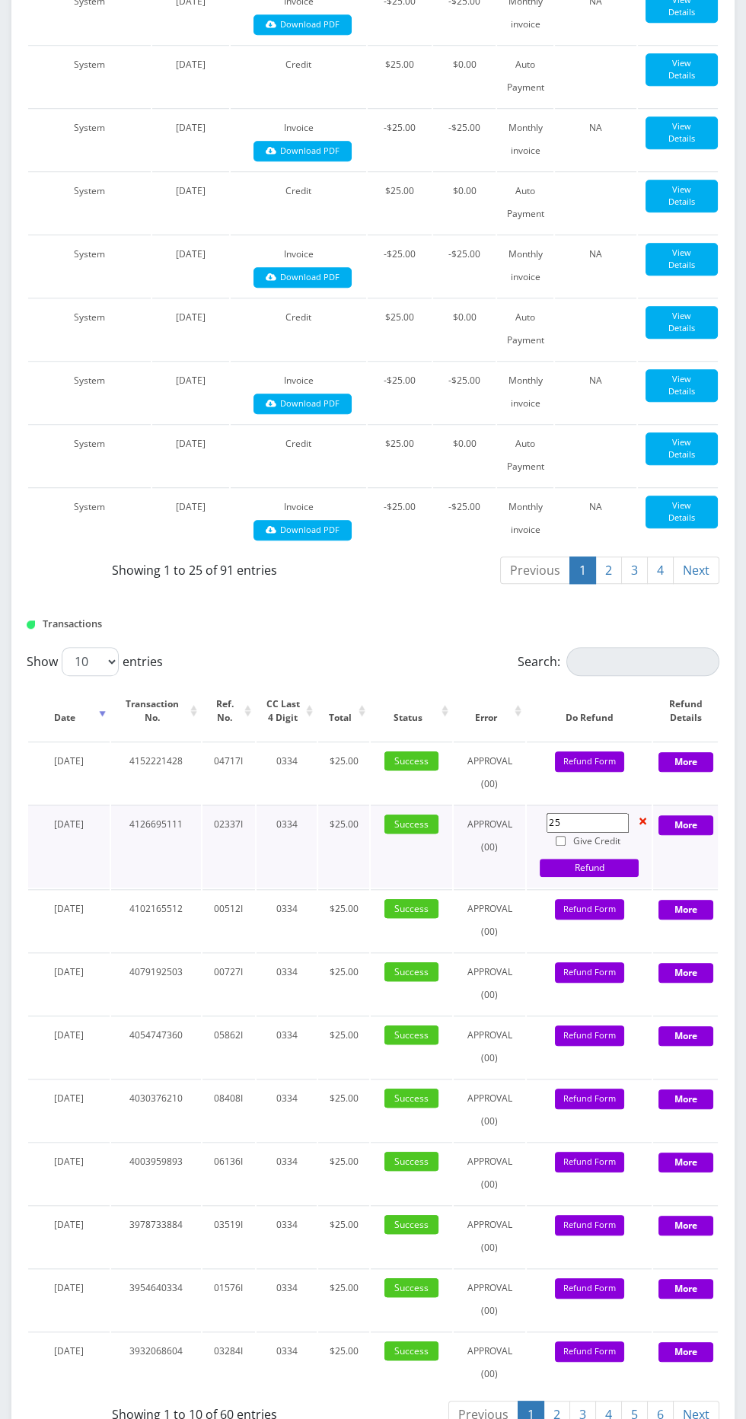
click at [560, 836] on input "Give Credit" at bounding box center [561, 841] width 10 height 10
checkbox input "true"
click at [586, 859] on link "Refund" at bounding box center [589, 868] width 99 height 18
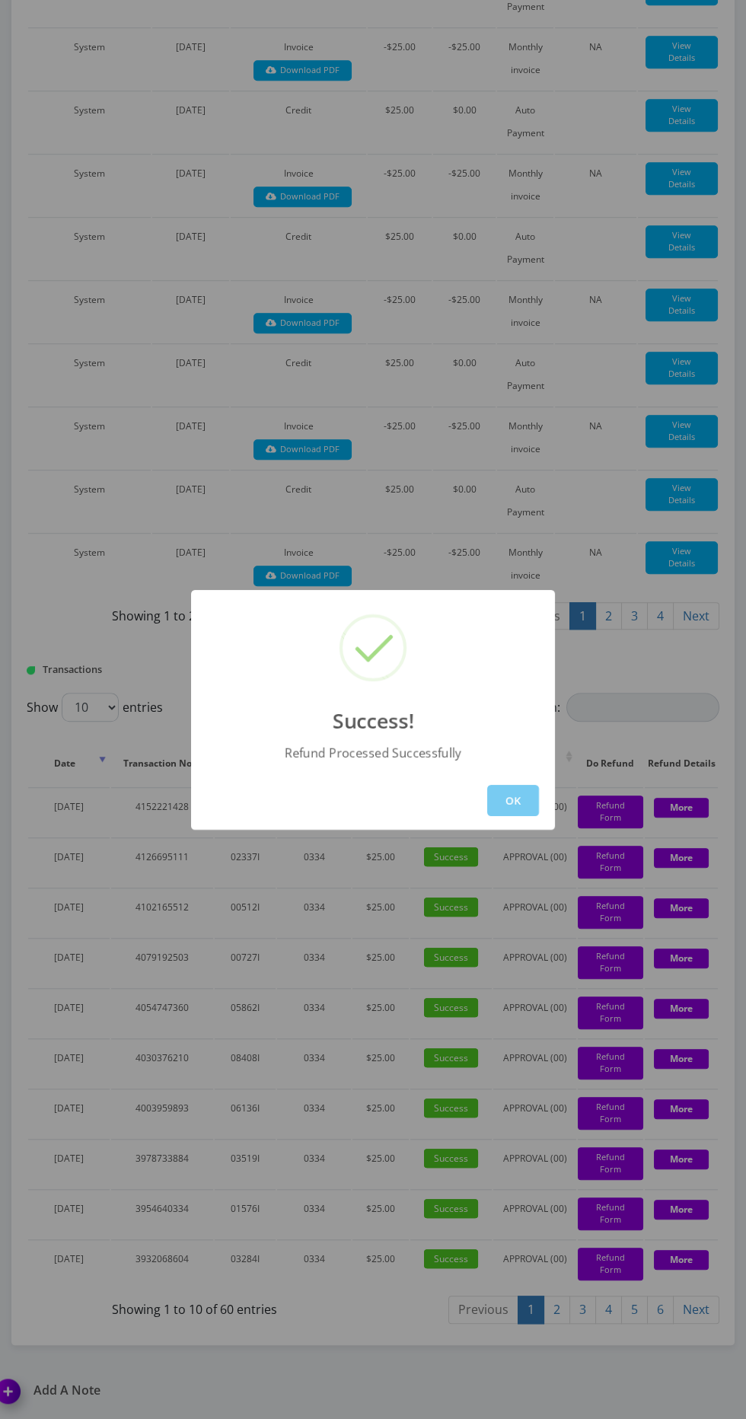
click at [505, 797] on button "OK" at bounding box center [513, 800] width 52 height 31
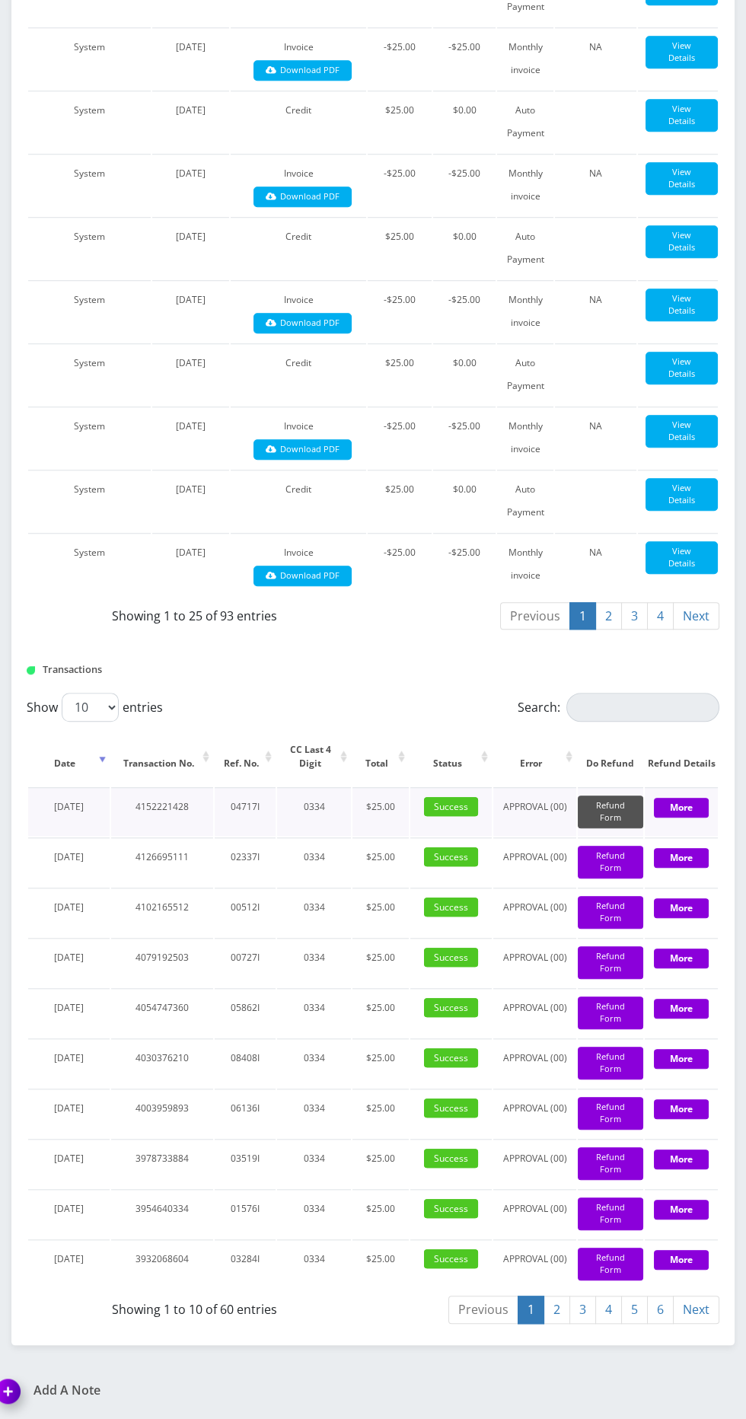
click at [603, 796] on button "Refund Form" at bounding box center [610, 812] width 65 height 33
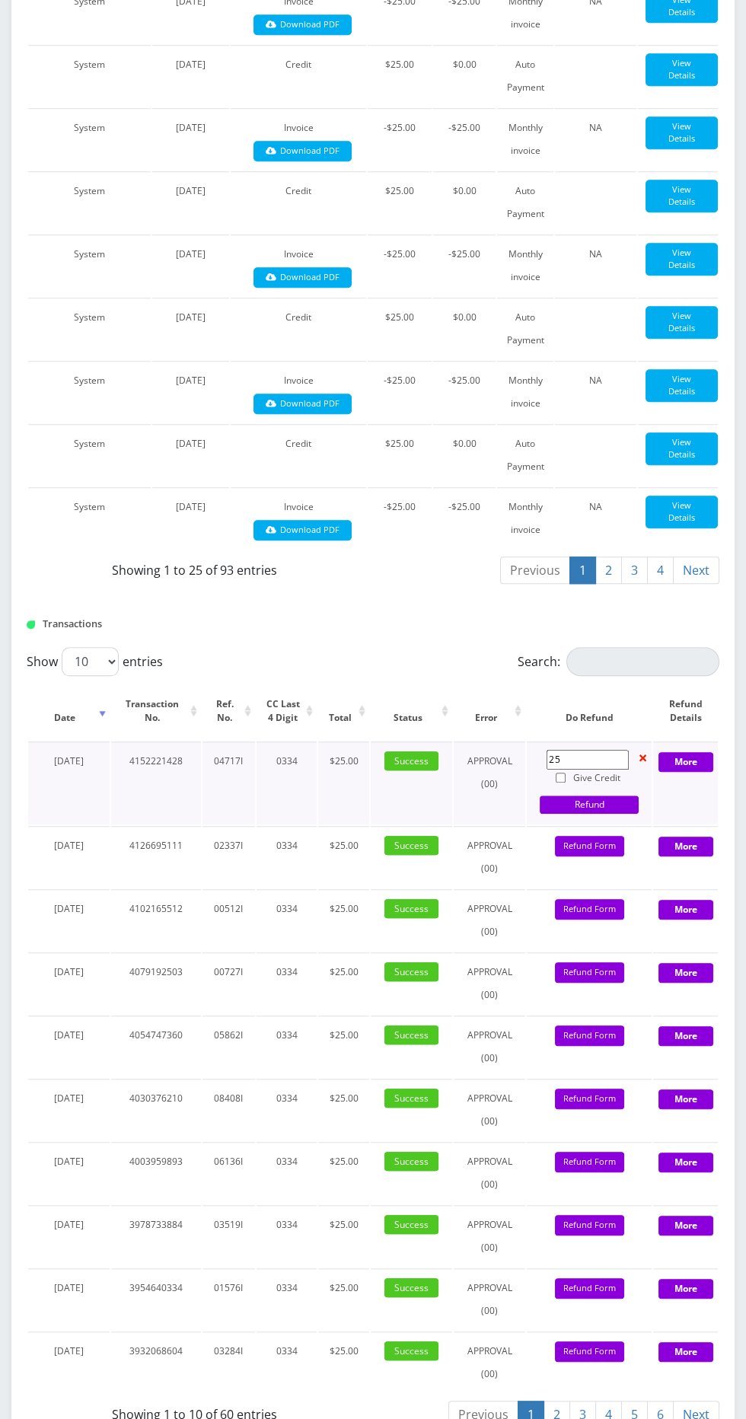
click at [560, 773] on input "Give Credit" at bounding box center [561, 778] width 10 height 10
checkbox input "true"
click at [599, 796] on link "Refund" at bounding box center [589, 805] width 99 height 18
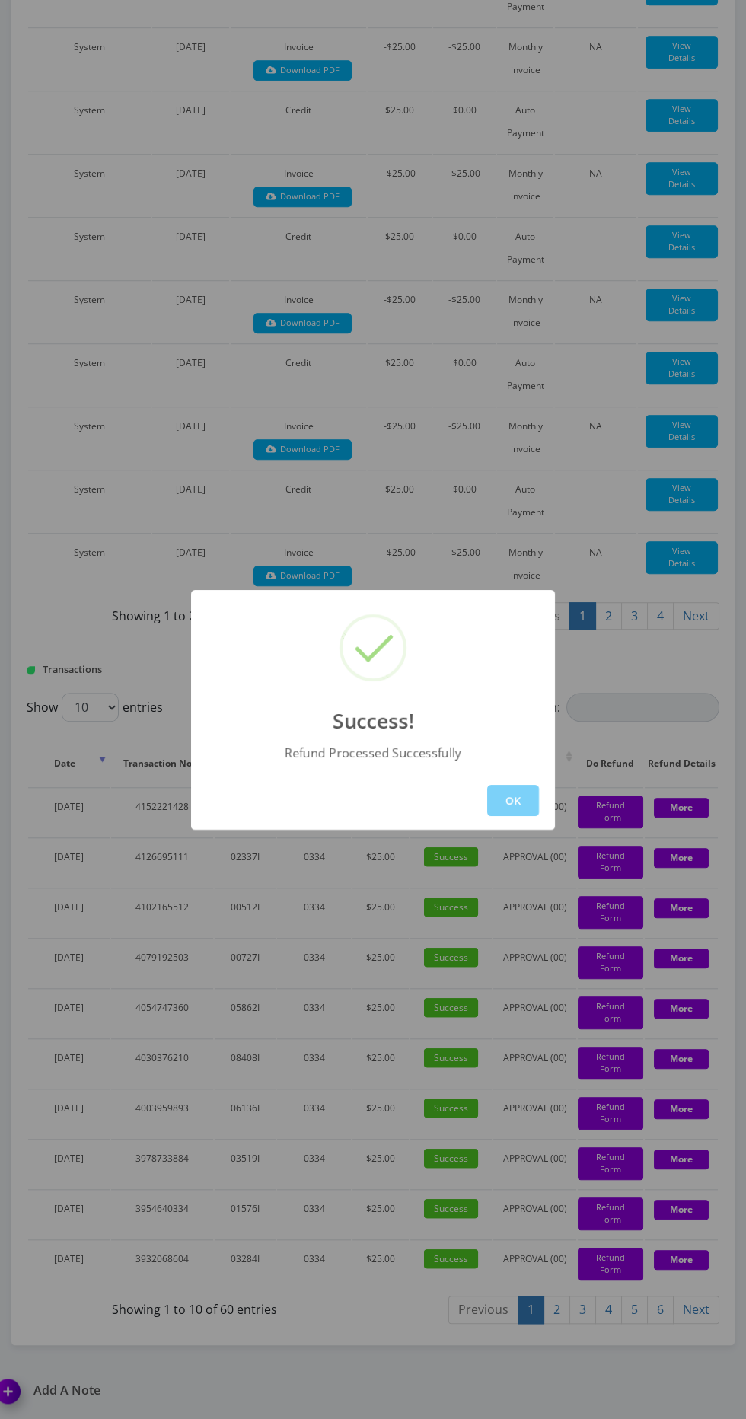
click at [512, 800] on button "OK" at bounding box center [513, 800] width 52 height 31
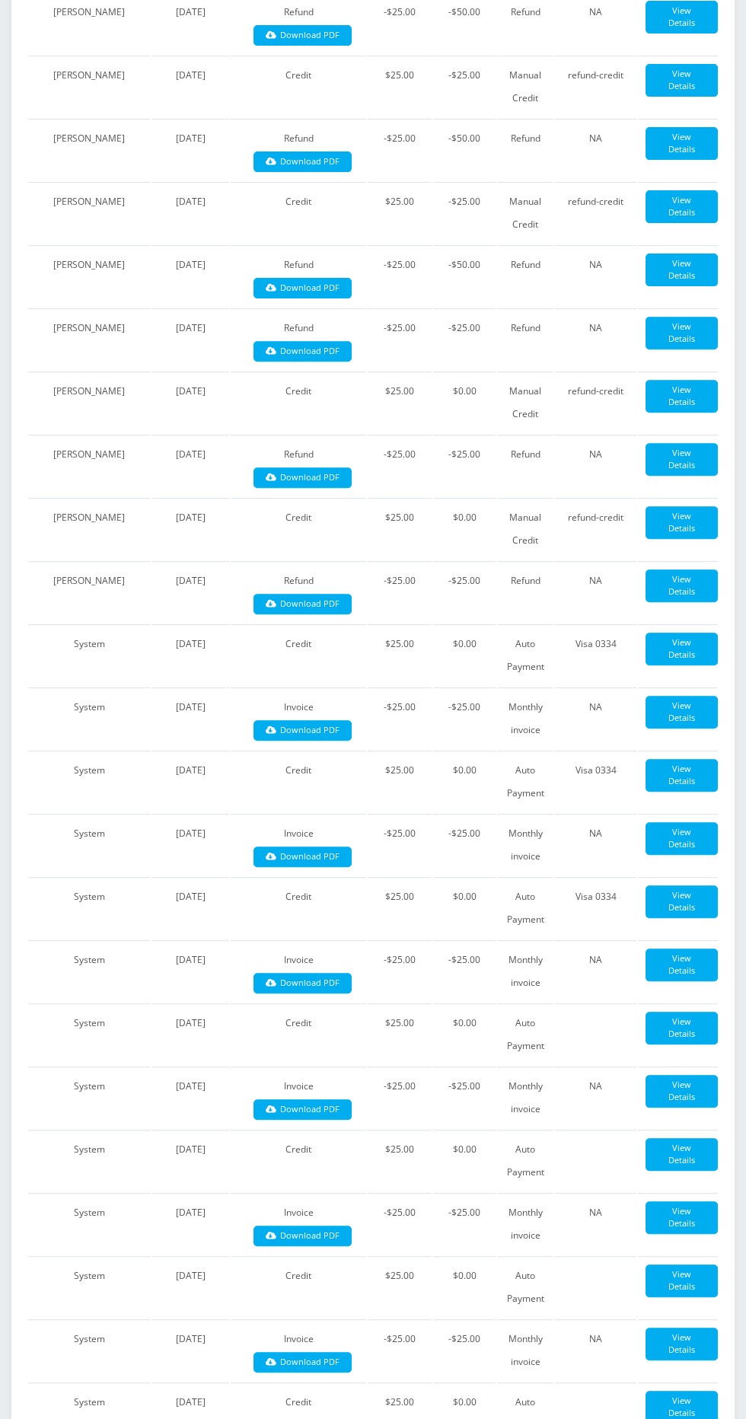
scroll to position [0, 0]
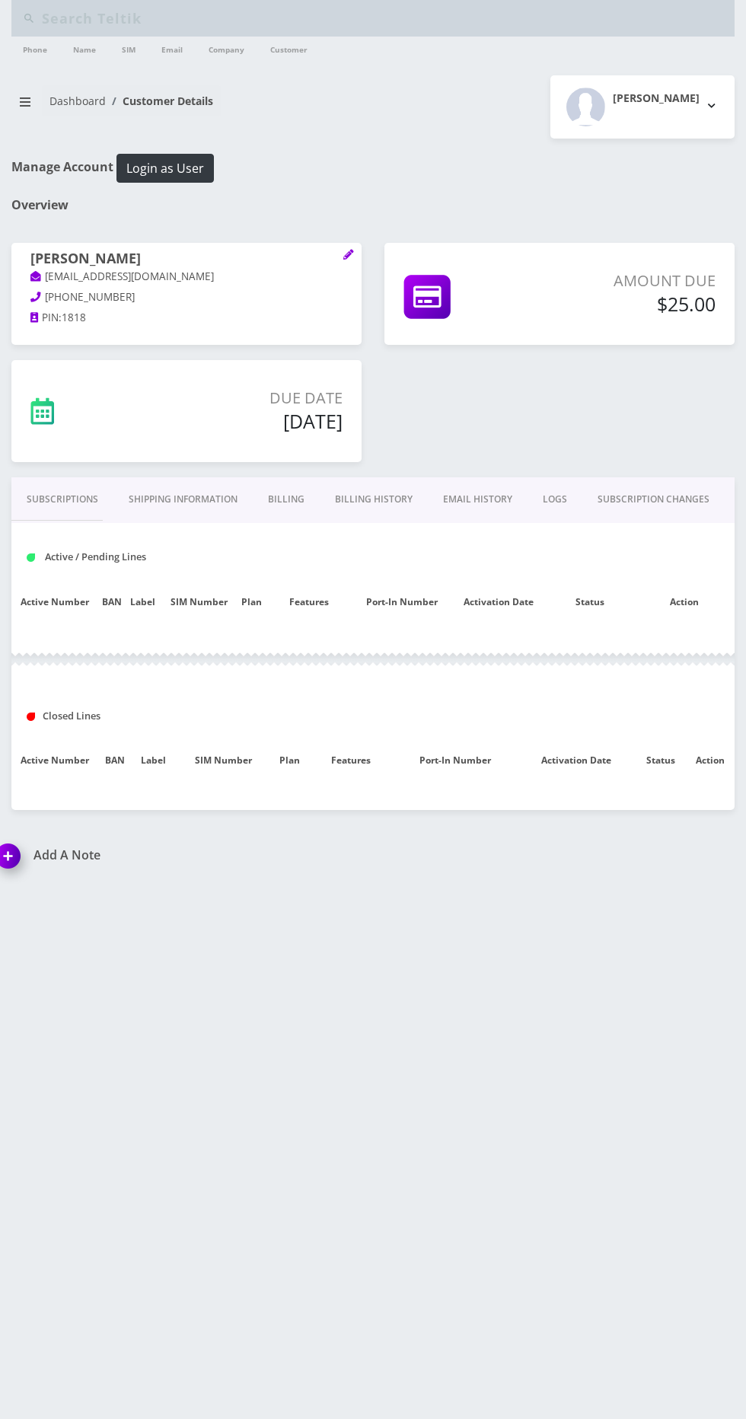
type input "[PERSON_NAME]"
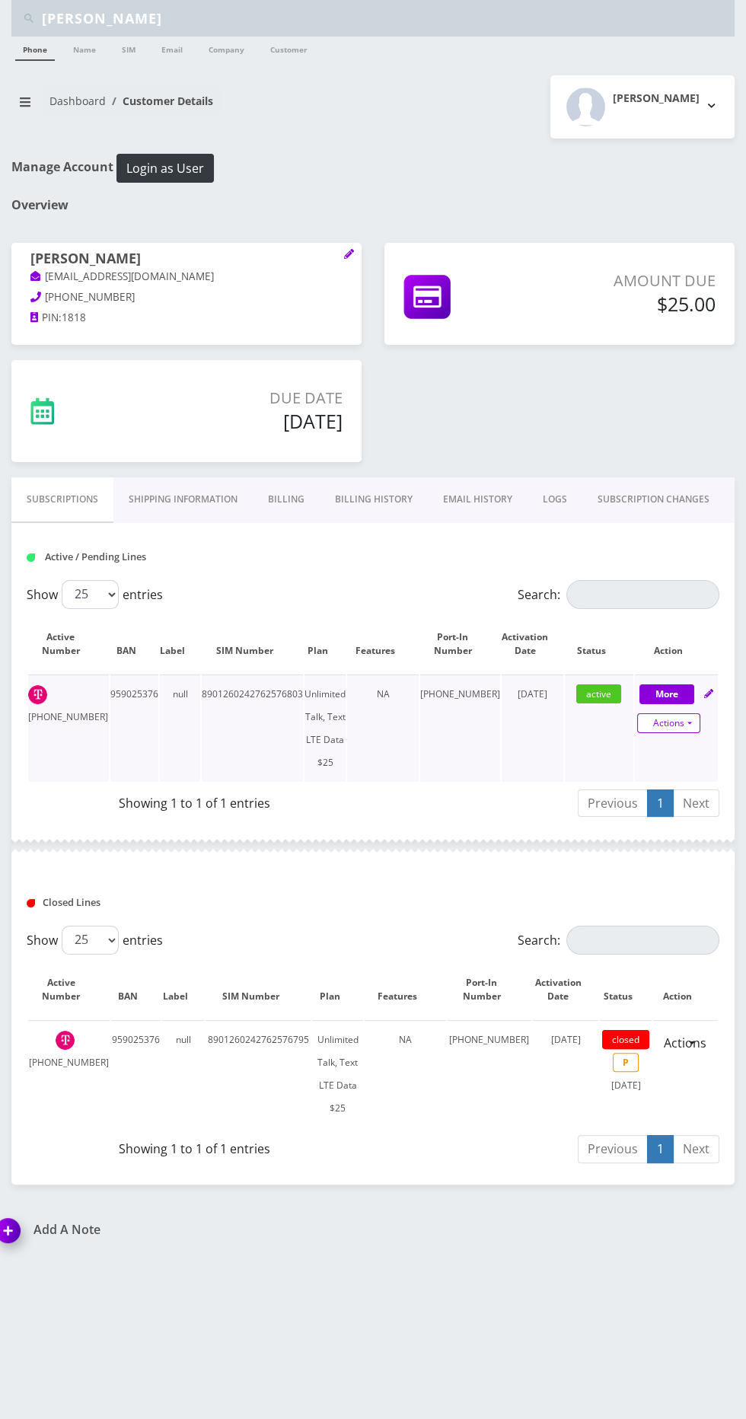
click at [665, 730] on link "Actions" at bounding box center [668, 724] width 63 height 20
select select "Sim Card"
select select "110"
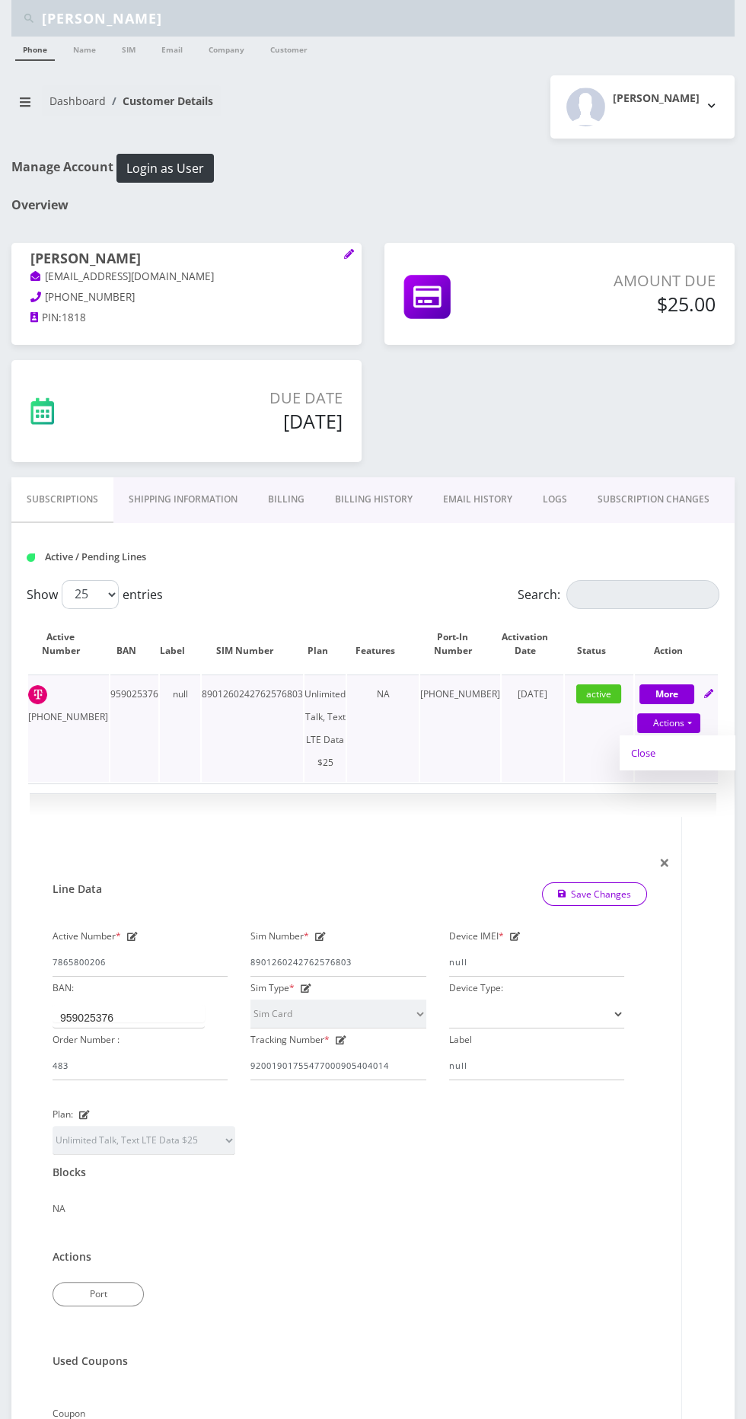
click at [632, 751] on link "Close" at bounding box center [681, 753] width 122 height 23
select select "Sim Card"
select select "110"
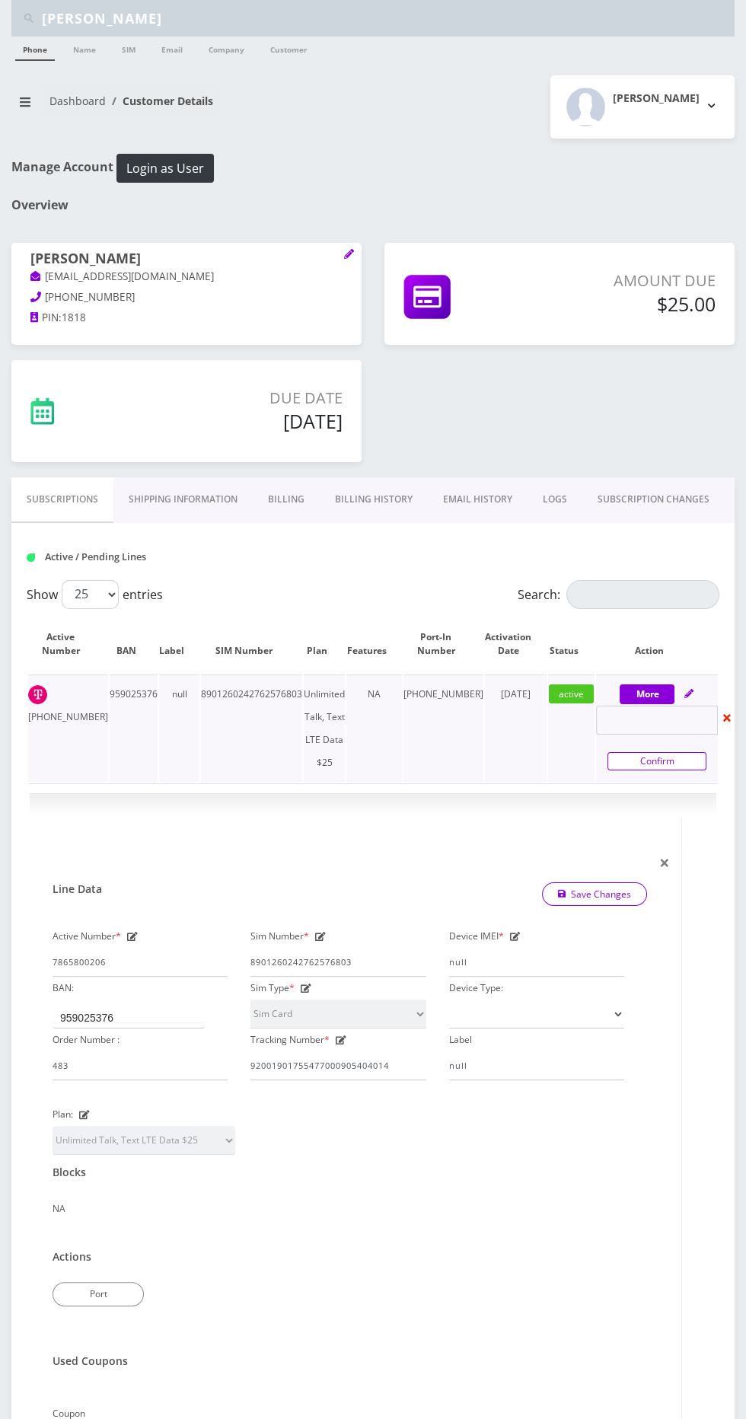
click at [646, 760] on link "Confirm" at bounding box center [657, 761] width 99 height 18
select select "Sim Card"
select select "110"
click at [663, 722] on link "Actions" at bounding box center [668, 724] width 63 height 20
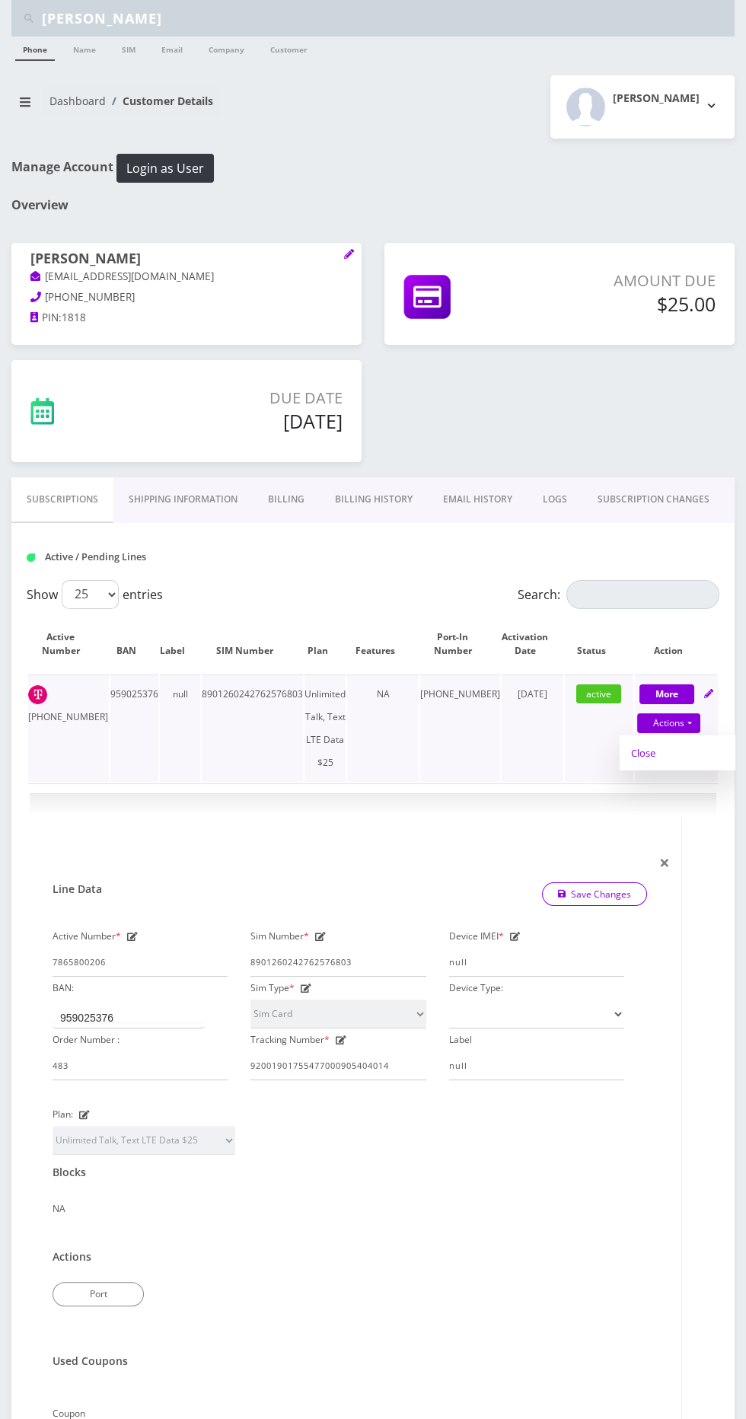
click at [637, 753] on link "Close" at bounding box center [681, 753] width 122 height 23
select select "Sim Card"
select select "110"
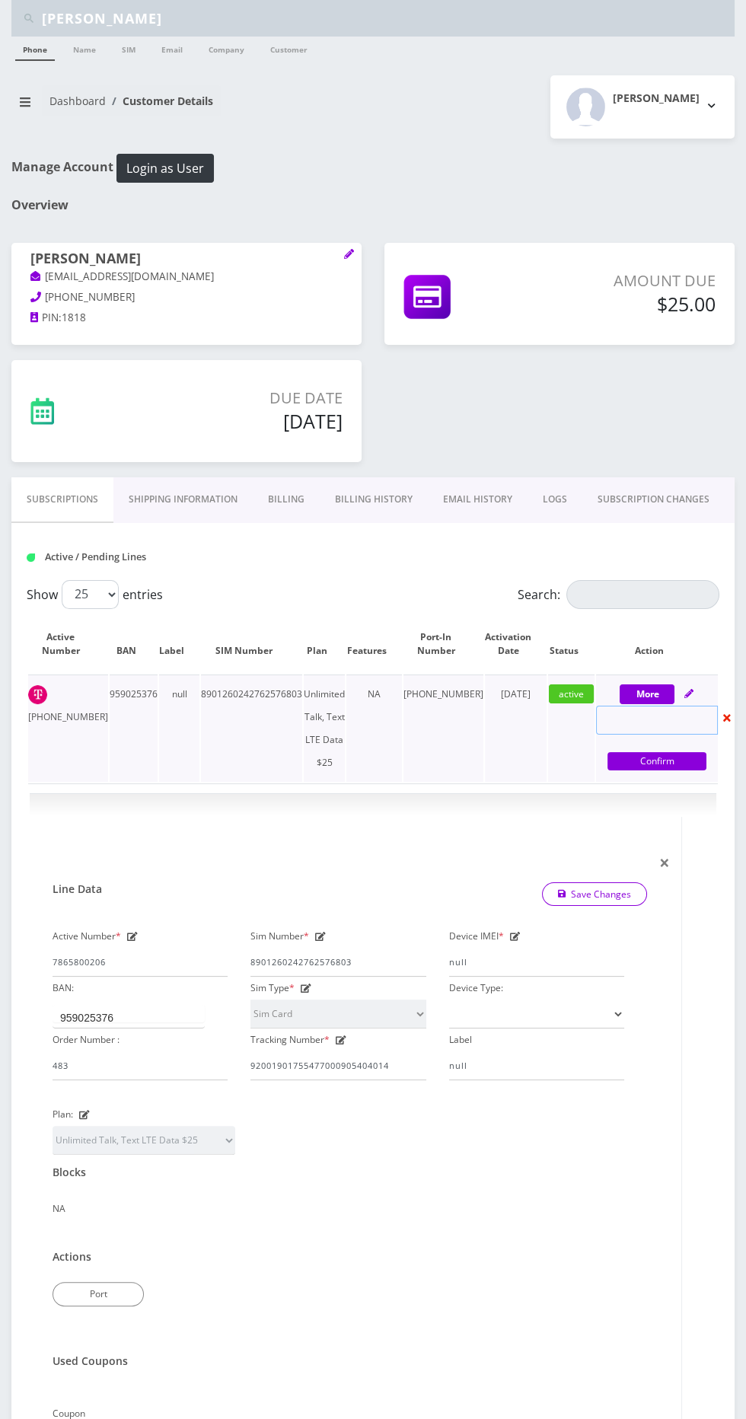
click at [654, 718] on input "text" at bounding box center [657, 720] width 122 height 29
select select "Sim Card"
select select "110"
click at [583, 666] on td "28" at bounding box center [585, 666] width 21 height 21
type input "09/28/2025"
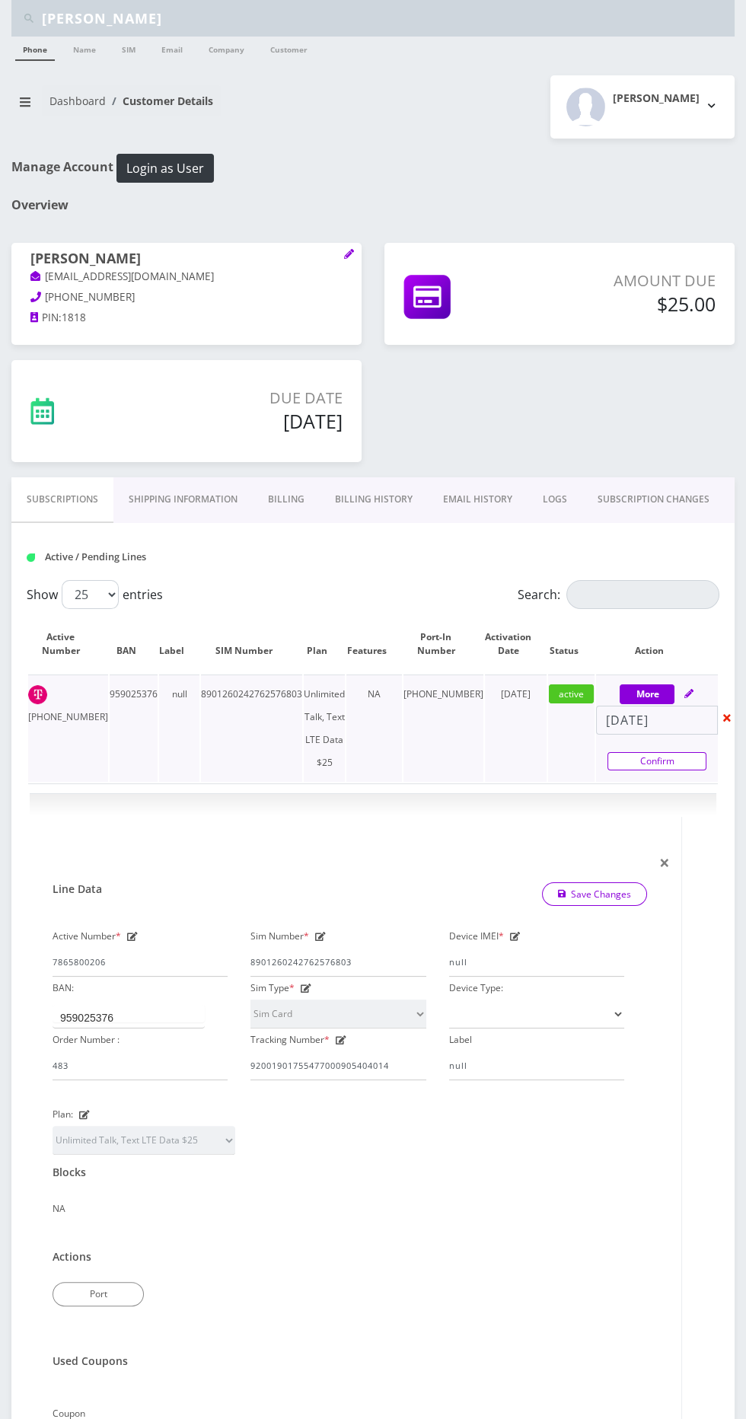
click at [650, 761] on link "Confirm" at bounding box center [657, 761] width 99 height 18
select select "Sim Card"
select select "110"
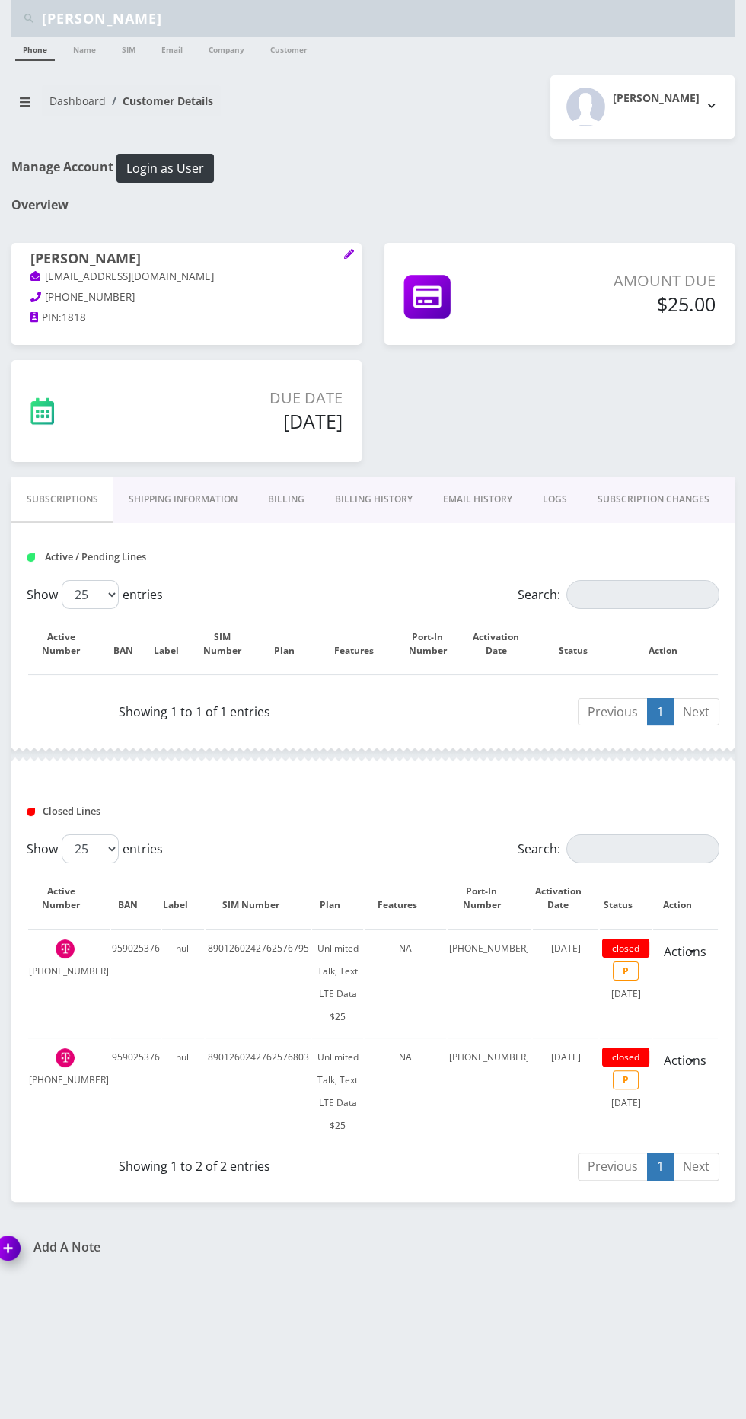
click at [285, 498] on link "Billing" at bounding box center [286, 499] width 67 height 44
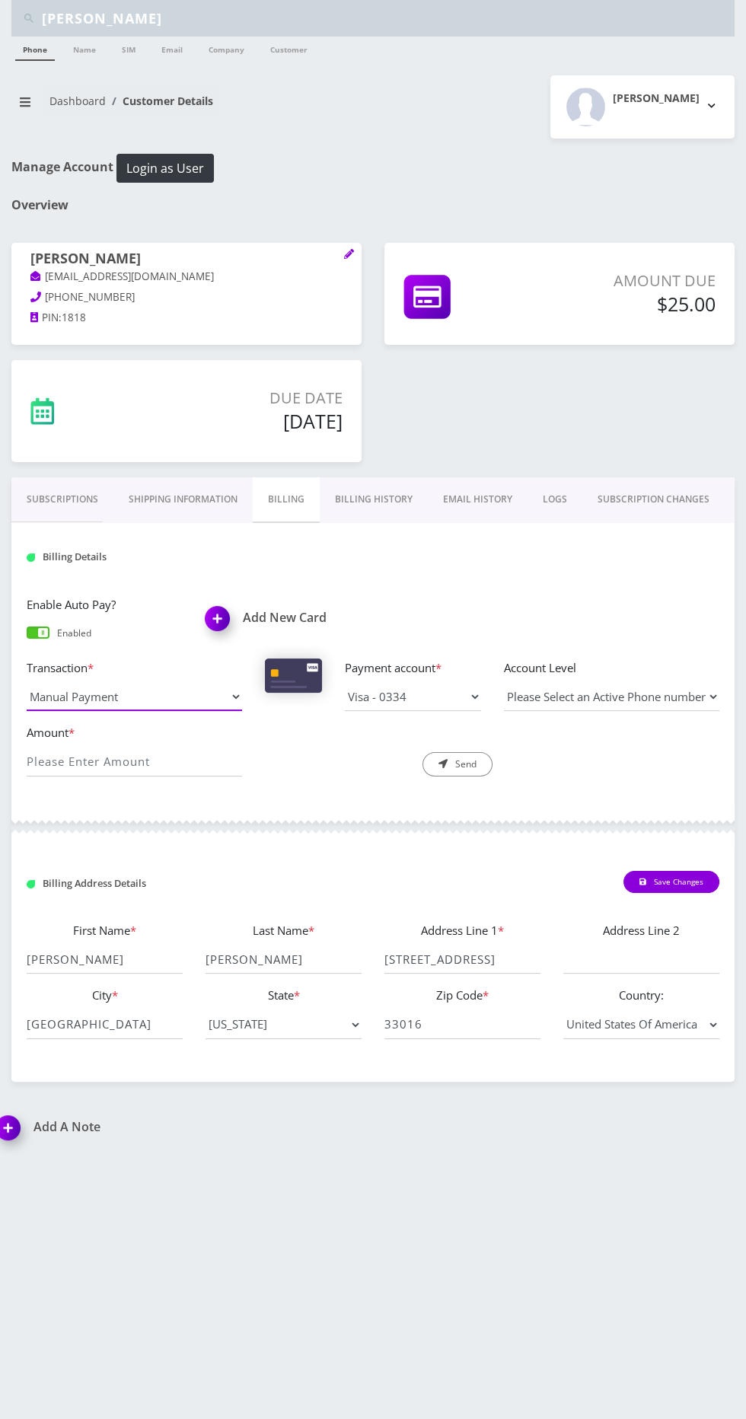
click at [192, 703] on select "Manual Payment Custom Charge Manual Credit Custom Invoice" at bounding box center [135, 696] width 216 height 29
select select "Manual Credit"
click at [27, 682] on select "Manual Payment Custom Charge Manual Credit Custom Invoice" at bounding box center [135, 696] width 216 height 29
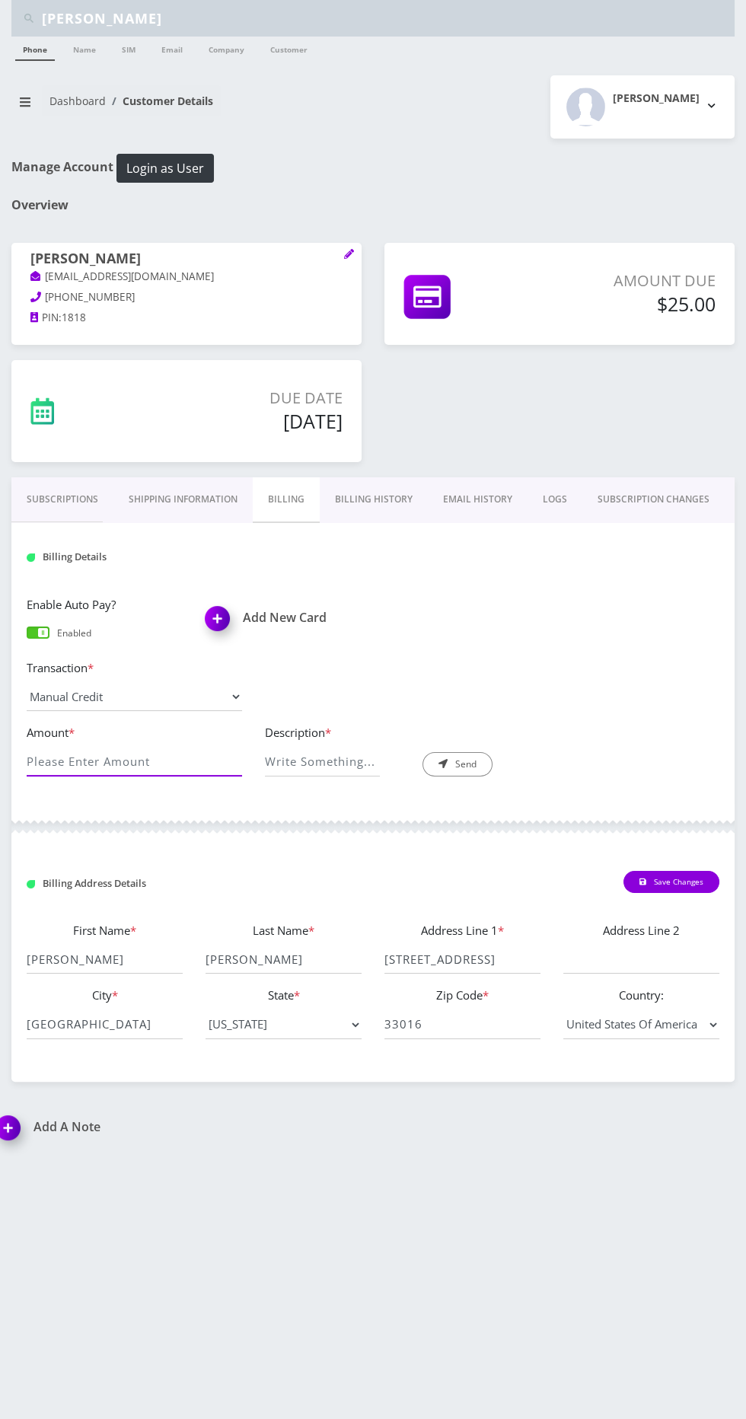
click at [160, 765] on input "Amount *" at bounding box center [135, 762] width 216 height 29
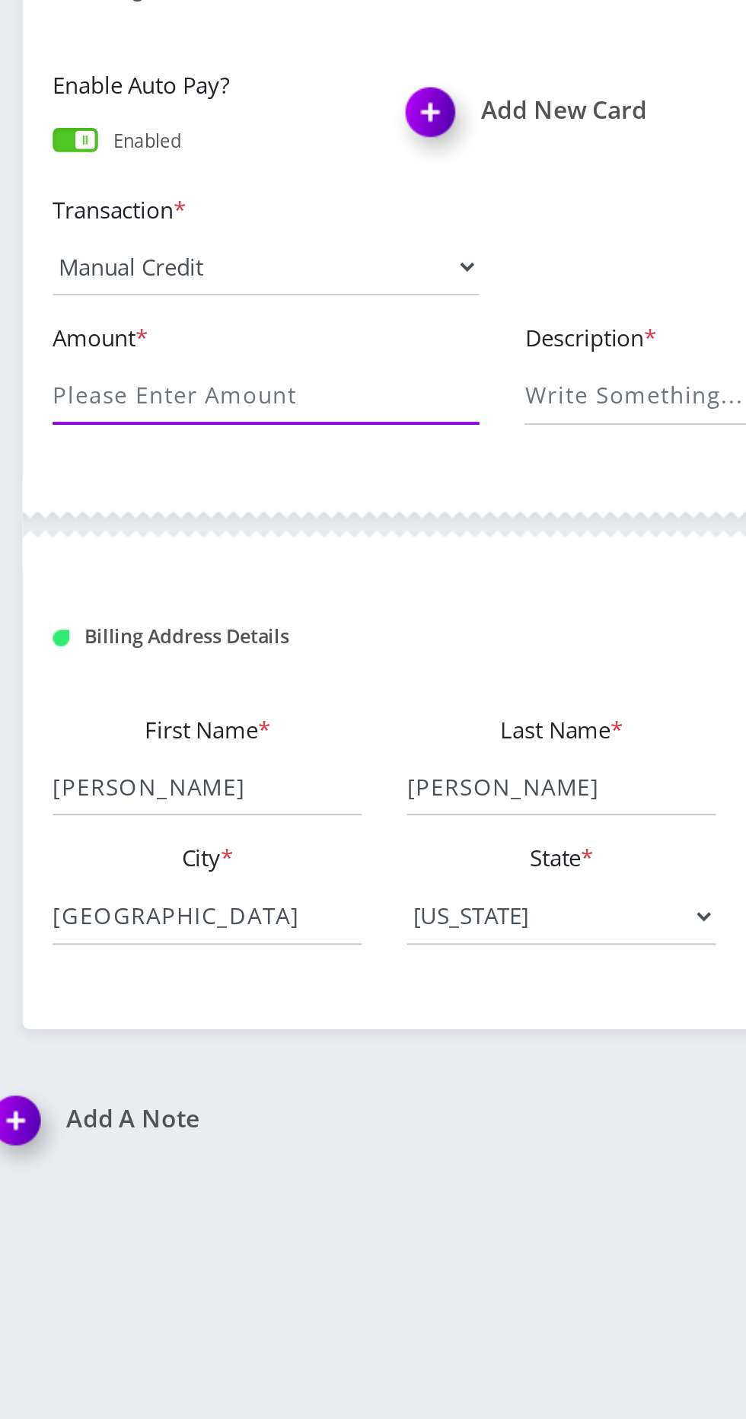
type input "25"
click at [326, 767] on input "Description *" at bounding box center [322, 762] width 114 height 29
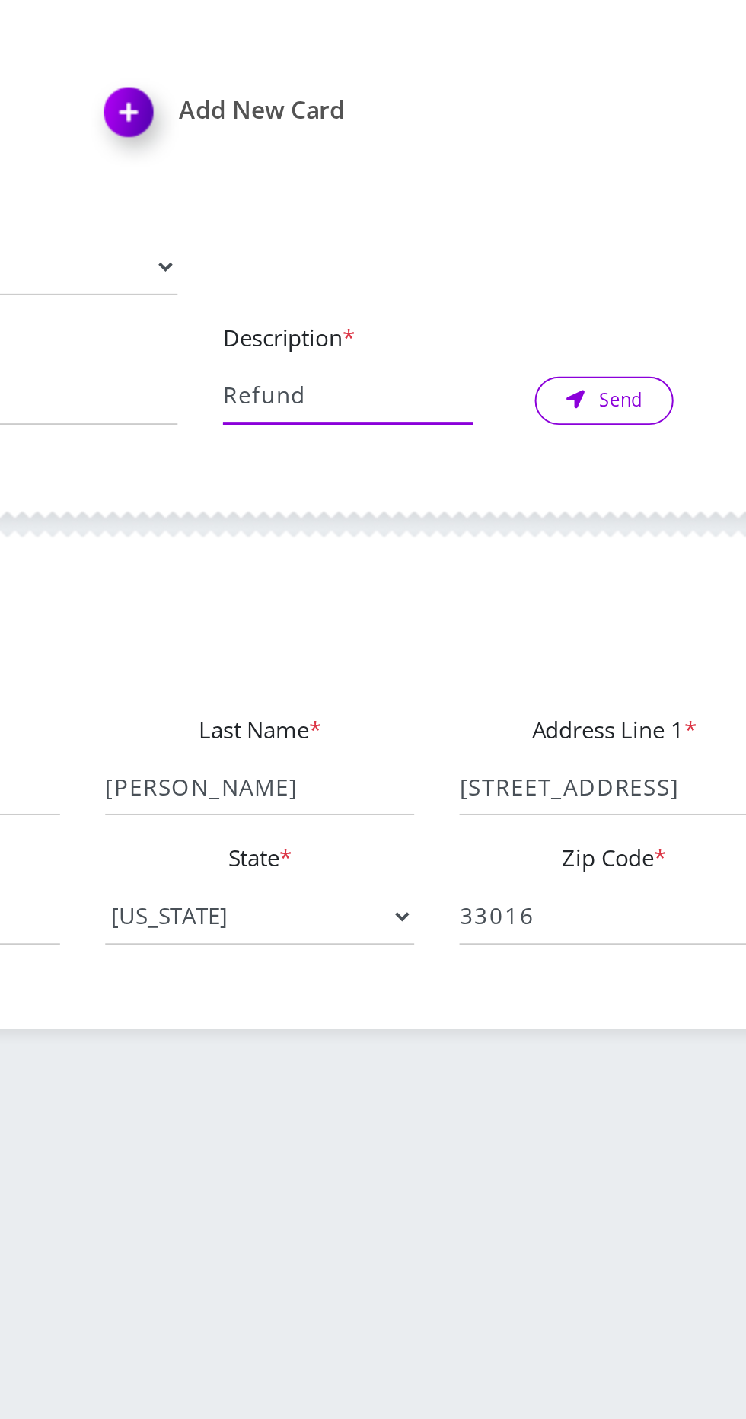
type input "Refund"
click at [468, 767] on button "Send" at bounding box center [458, 764] width 70 height 24
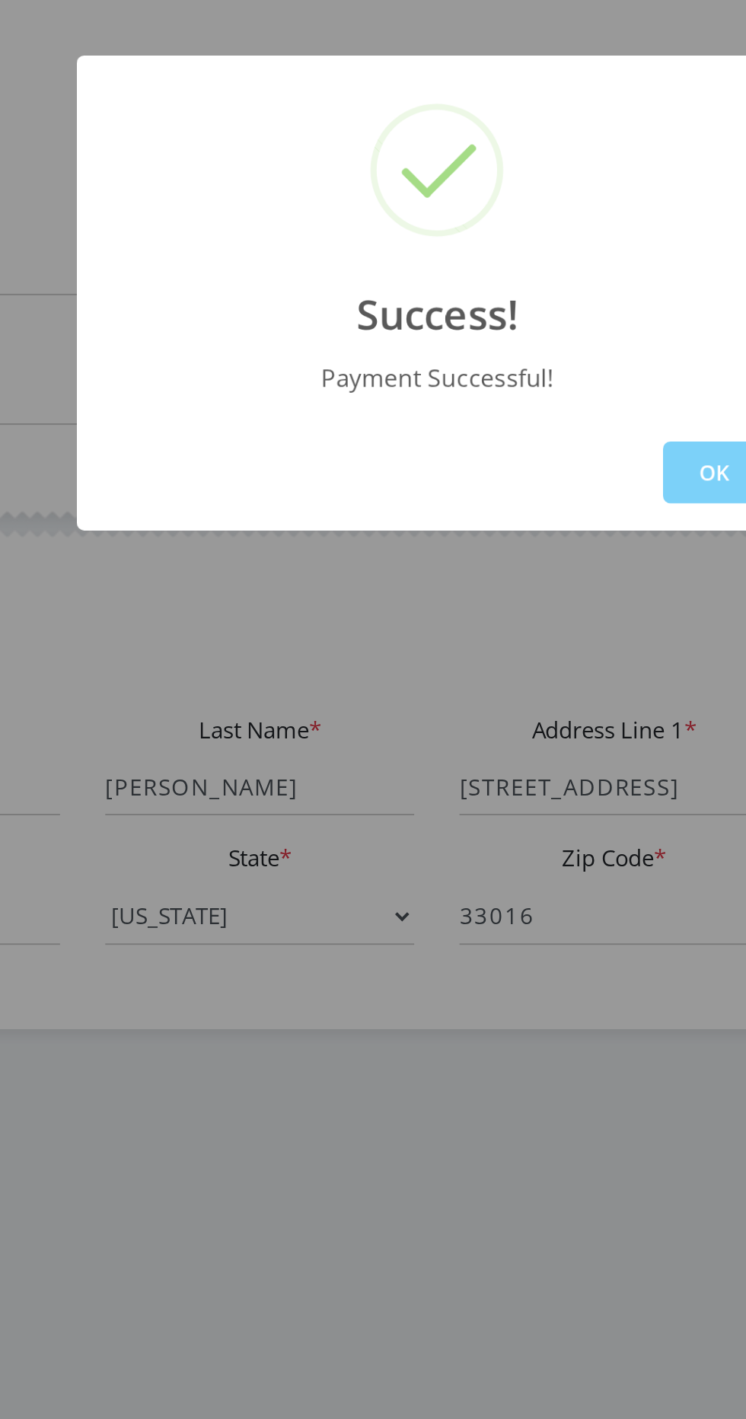
click at [507, 798] on button "OK" at bounding box center [513, 800] width 52 height 31
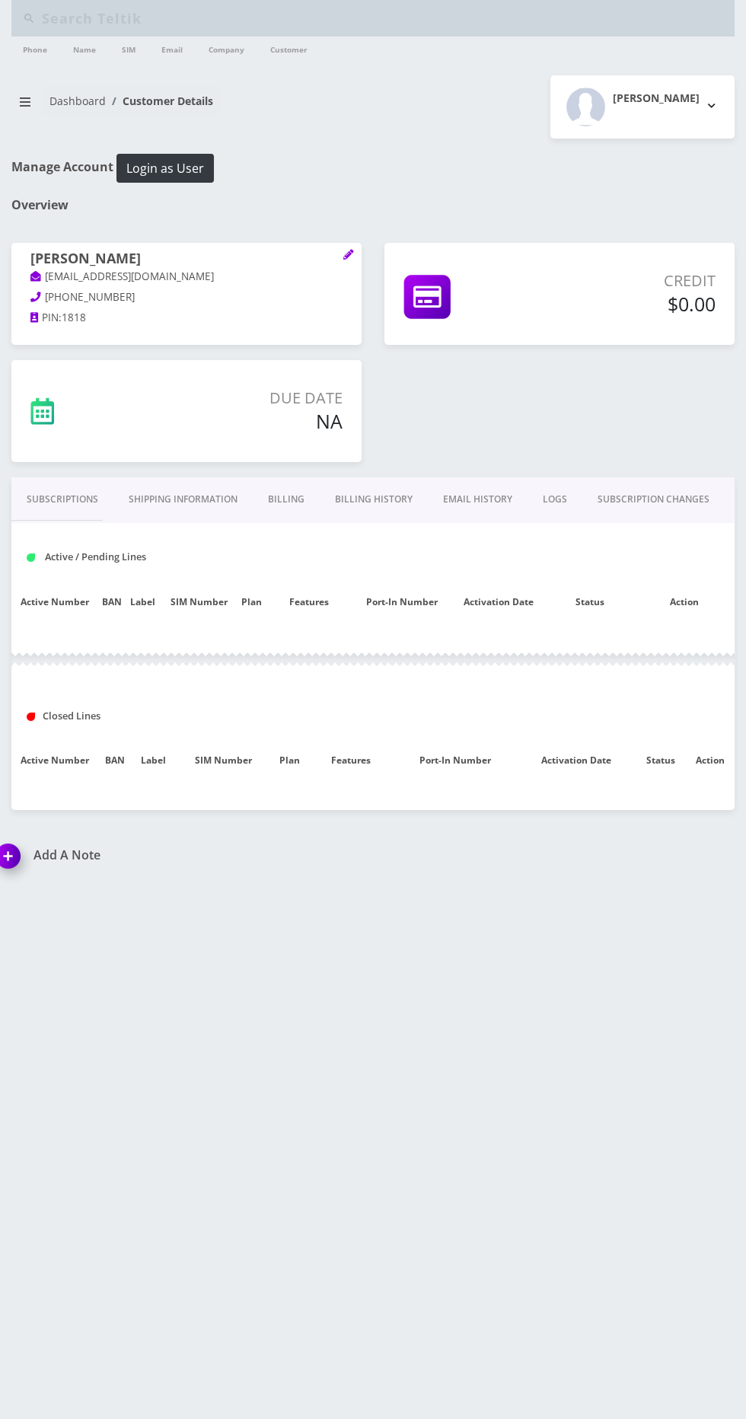
type input "[PERSON_NAME]"
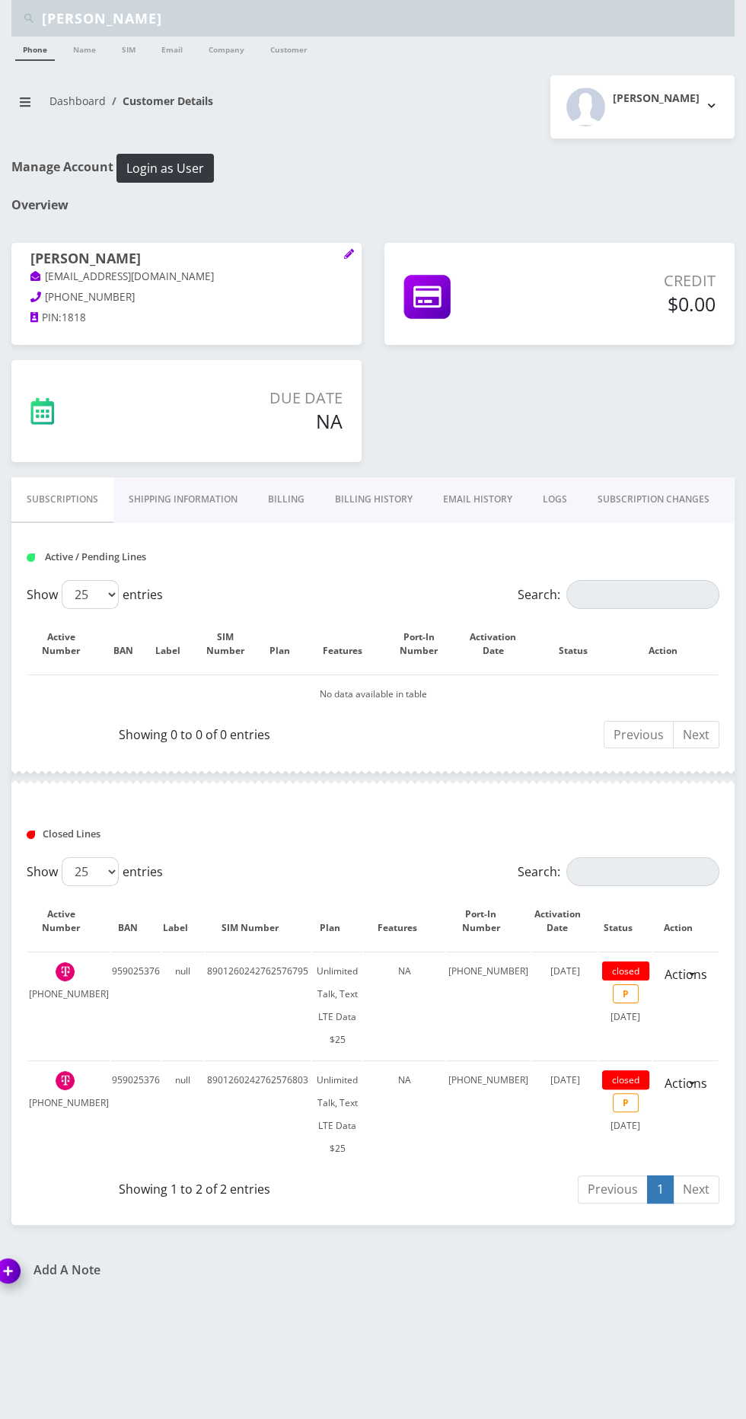
click at [36, 49] on link "Phone" at bounding box center [35, 49] width 40 height 24
